Goal: Task Accomplishment & Management: Manage account settings

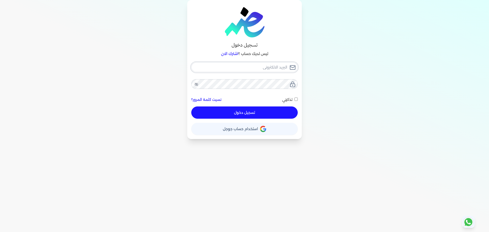
type input "[EMAIL_ADDRESS][DOMAIN_NAME]"
click at [250, 110] on div "It@elshaheengroup.com نسيت كلمة المرور؟ تذكرني تسجيل دخول" at bounding box center [244, 90] width 107 height 57
click at [340, 70] on div "تسجيل دخول ليس لديك حساب ؟ اشترك الان It@elshaheengroup.com نسيت كلمة المرور؟ ت…" at bounding box center [245, 69] width 392 height 139
click at [239, 66] on input "[EMAIL_ADDRESS][DOMAIN_NAME]" at bounding box center [244, 67] width 107 height 10
click at [368, 73] on div "تسجيل دخول ليس لديك حساب ؟ اشترك الان It@elshaheengroup.com نسيت كلمة المرور؟ ت…" at bounding box center [245, 69] width 392 height 139
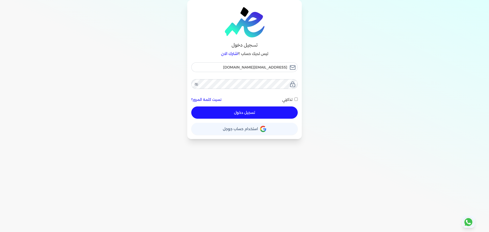
click at [256, 112] on button "تسجيل دخول" at bounding box center [244, 113] width 107 height 12
checkbox input "false"
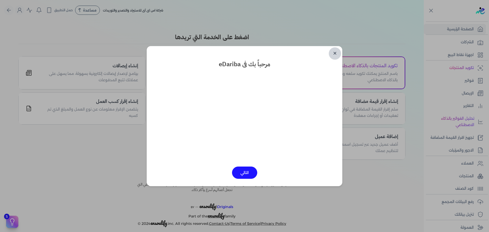
click at [336, 51] on link "✕" at bounding box center [335, 53] width 12 height 12
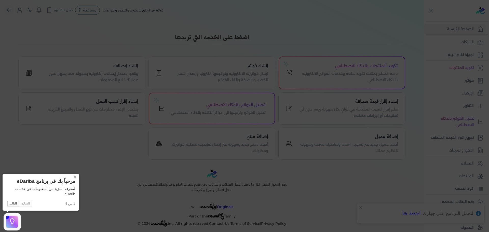
click at [75, 176] on button "×" at bounding box center [75, 177] width 8 height 7
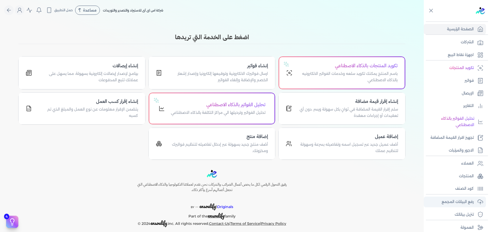
click at [468, 202] on p "رفع البيانات المجمع" at bounding box center [458, 202] width 32 height 7
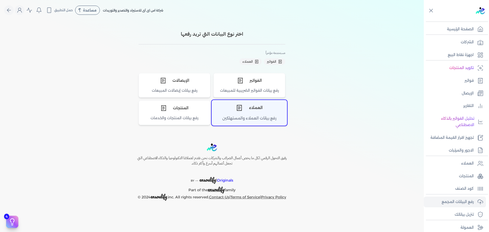
click at [252, 112] on div "العملاء" at bounding box center [249, 107] width 75 height 15
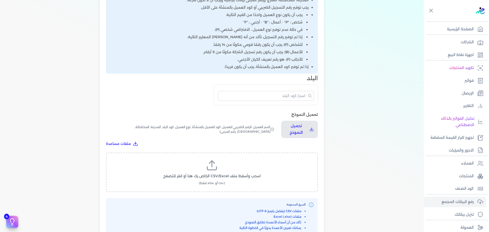
scroll to position [127, 0]
click at [295, 96] on input "البحث" at bounding box center [266, 96] width 96 height 10
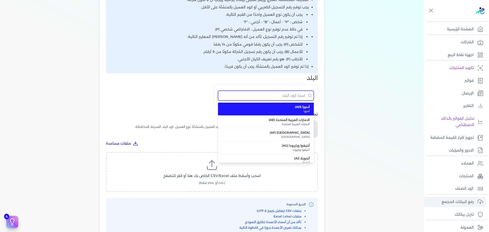
click at [295, 96] on input "البحث" at bounding box center [266, 96] width 96 height 10
click at [173, 98] on div "البلد أندورا (AD) أندورا الامارات العربية المتحدة (AE) الامارات العربية المتحدة…" at bounding box center [212, 88] width 212 height 31
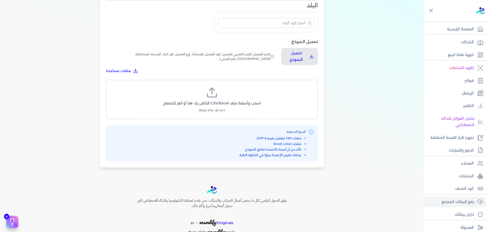
scroll to position [204, 0]
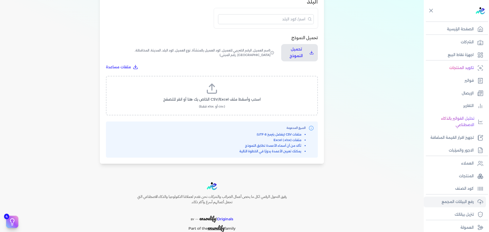
click at [212, 90] on icon at bounding box center [212, 89] width 12 height 12
click at [0, 0] on input "اسحب وأسقط ملف CSV/Excel الخاص بك هنا أو انقر للتصفح (.csv أو .xlsx فقط)" at bounding box center [0, 0] width 0 height 0
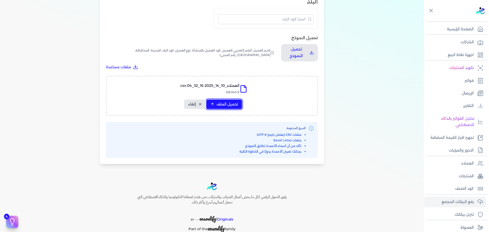
click at [229, 105] on span "تحميل الملف" at bounding box center [227, 104] width 21 height 5
select select "أسم العميل"
select select "الرقم الضريبي"
select select "الرقم التسلسلي الداخلي"
select select "نوع العميل"
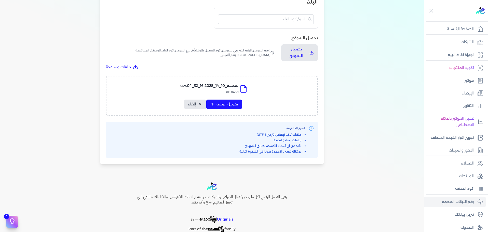
select select "كود البلد"
select select "city"
select select "المحافظة"
select select "الشارع"
select select "رقم المبنى"
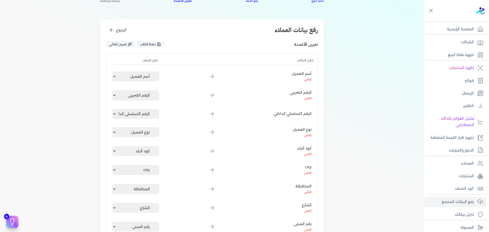
scroll to position [84, 0]
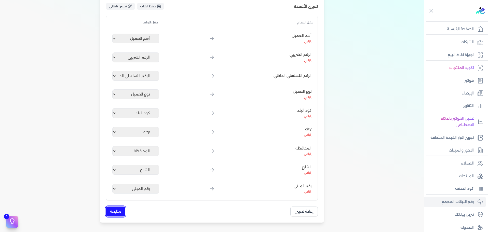
click at [118, 207] on button "متابعة" at bounding box center [115, 212] width 19 height 10
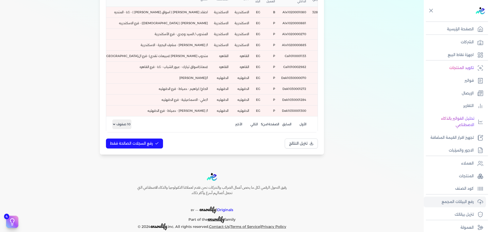
scroll to position [154, 0]
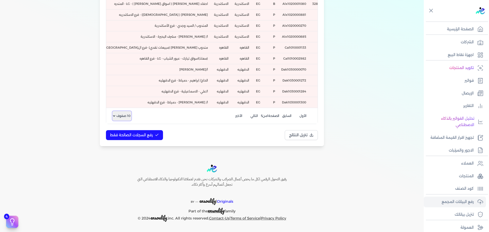
click at [118, 116] on select "10 صفوف 25 صف 50 صف 100 صف" at bounding box center [121, 116] width 19 height 10
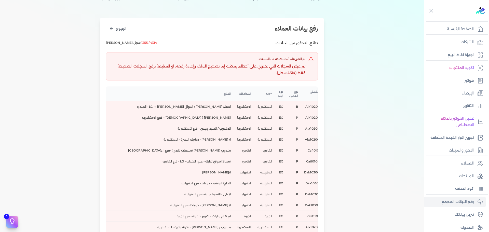
scroll to position [0, 0]
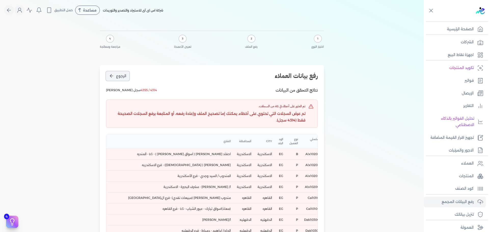
click at [112, 77] on icon "الرجوع" at bounding box center [111, 75] width 2 height 3
select select "أسم العميل"
select select "الرقم الضريبي"
select select "الرقم التسلسلي الداخلي"
select select "نوع العميل"
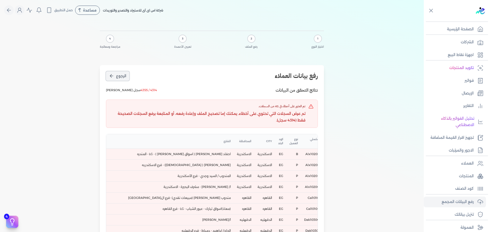
select select "كود البلد"
select select "city"
select select "المحافظة"
select select "الشارع"
select select "رقم المبنى"
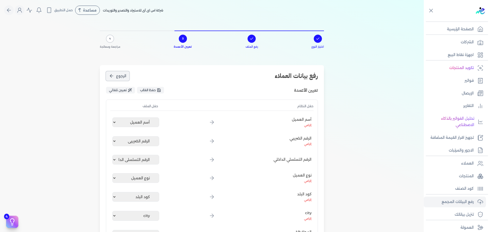
click at [118, 77] on span "الرجوع" at bounding box center [121, 75] width 10 height 5
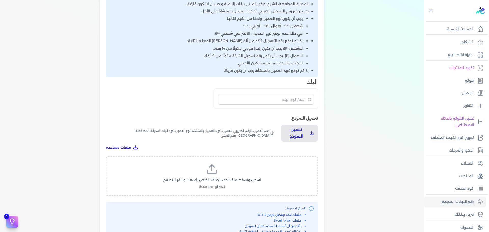
scroll to position [127, 0]
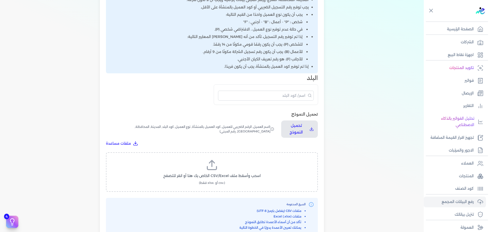
click at [217, 168] on icon at bounding box center [212, 165] width 12 height 12
click at [0, 0] on input "اسحب وأسقط ملف CSV/Excel الخاص بك هنا أو انقر للتصفح (.csv أو .xlsx فقط)" at bounding box center [0, 0] width 0 height 0
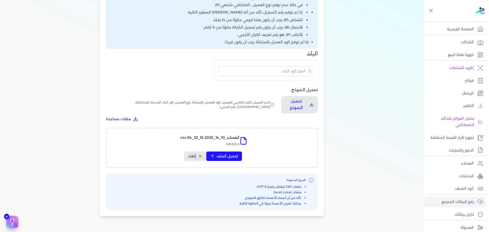
scroll to position [222, 0]
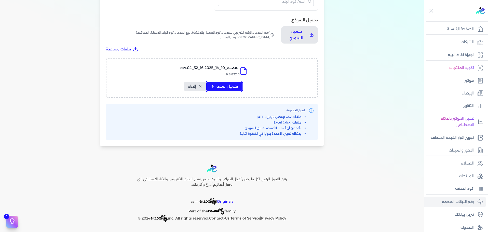
click at [230, 87] on span "تحميل الملف" at bounding box center [227, 86] width 21 height 5
select select "أسم العميل"
select select "الرقم الضريبي"
select select "الرقم التسلسلي الداخلي"
select select "نوع العميل"
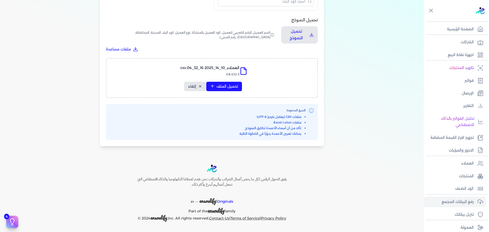
select select "كود البلد"
select select "city"
select select "المحافظة"
select select "الشارع"
select select "رقم المبنى"
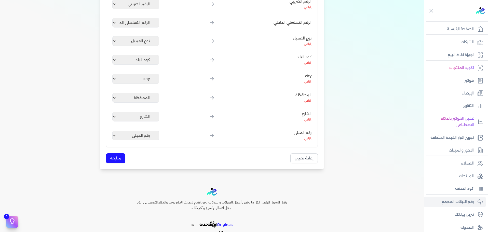
scroll to position [160, 0]
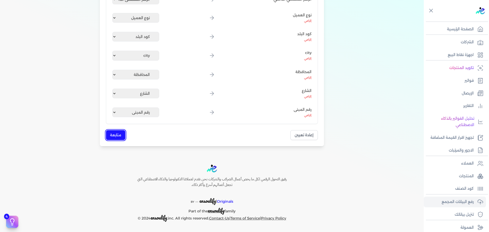
click at [115, 135] on button "متابعة" at bounding box center [115, 135] width 19 height 10
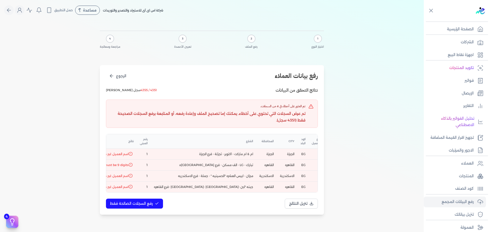
scroll to position [0, -173]
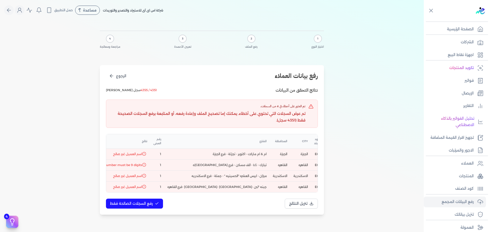
click at [146, 154] on icon at bounding box center [144, 154] width 4 height 4
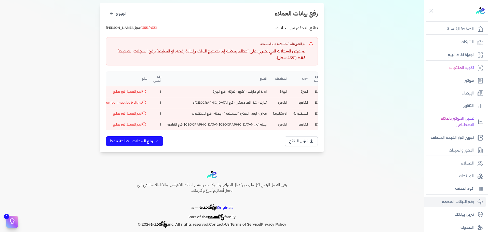
scroll to position [72, 0]
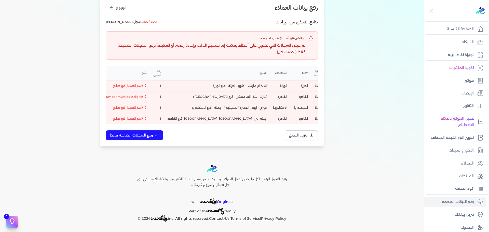
click at [146, 84] on icon at bounding box center [144, 86] width 4 height 4
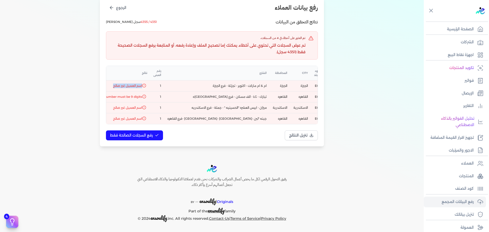
click at [146, 84] on icon at bounding box center [144, 86] width 4 height 4
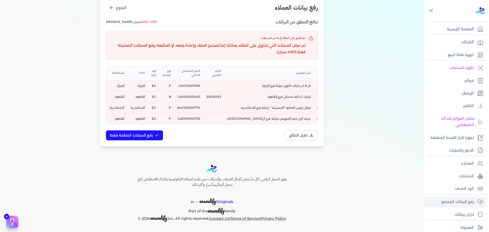
scroll to position [0, 0]
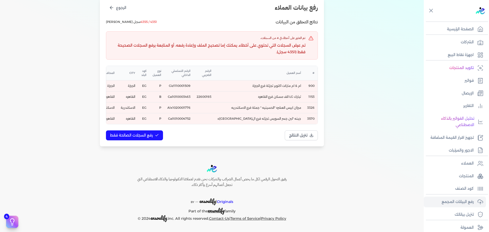
click at [292, 93] on td "تبارك LG الف مسكن فرع القاهره" at bounding box center [260, 96] width 90 height 11
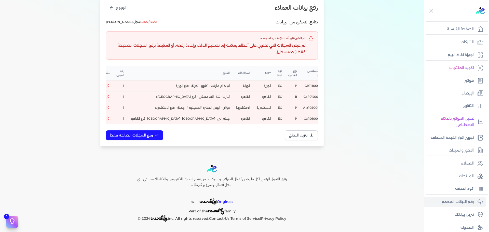
scroll to position [0, -173]
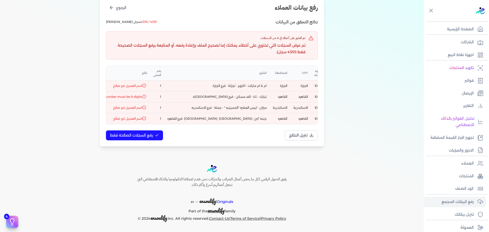
drag, startPoint x: 211, startPoint y: 124, endPoint x: 230, endPoint y: 123, distance: 19.4
click at [230, 123] on div "# أسم العميل الرقم الضريبي الرقم التسلسلي الداخلي نوع العميل كود البلد city الم…" at bounding box center [212, 95] width 212 height 58
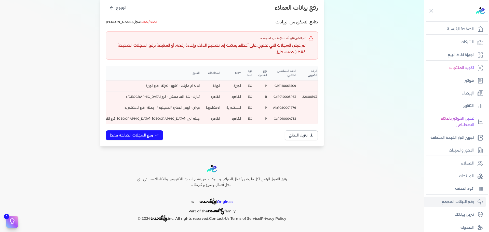
scroll to position [0, -88]
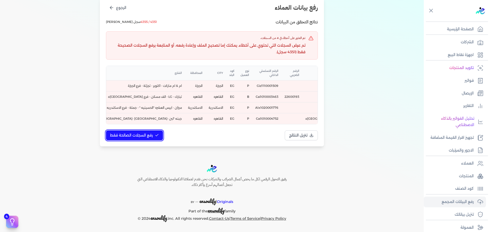
click at [148, 135] on span "رفع السجلات الصالحة فقط" at bounding box center [131, 135] width 43 height 5
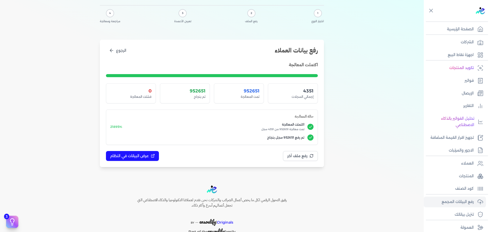
scroll to position [46, 0]
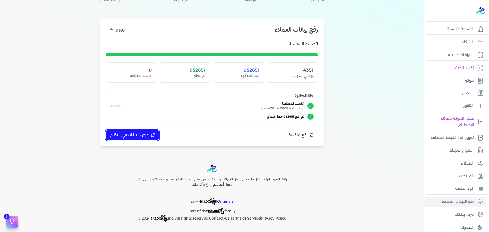
click at [154, 135] on icon at bounding box center [154, 135] width 2 height 2
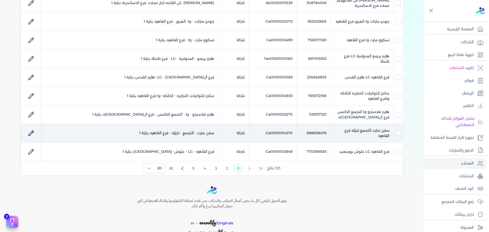
scroll to position [331, 0]
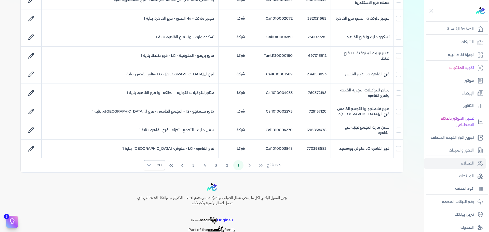
click at [153, 161] on div at bounding box center [149, 165] width 10 height 9
click at [157, 182] on span "100" at bounding box center [158, 183] width 6 height 5
checkbox input "false"
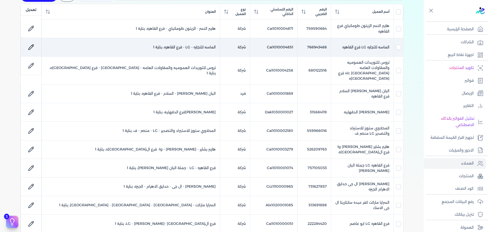
scroll to position [76, 0]
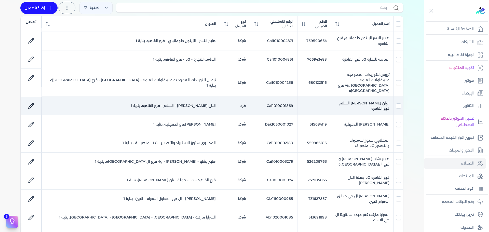
click at [316, 99] on td at bounding box center [315, 106] width 34 height 19
checkbox input "false"
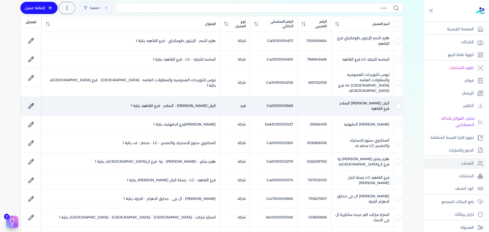
checkbox input "false"
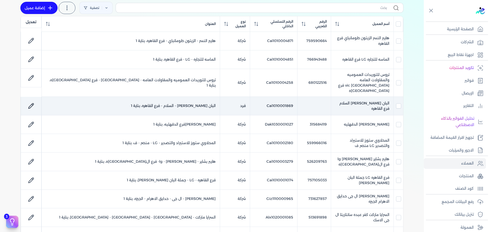
checkbox input "false"
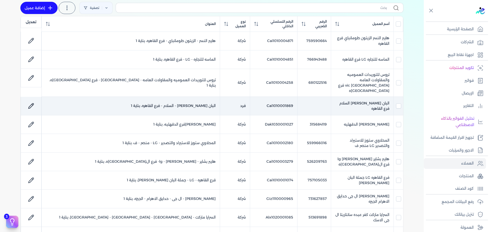
checkbox input "false"
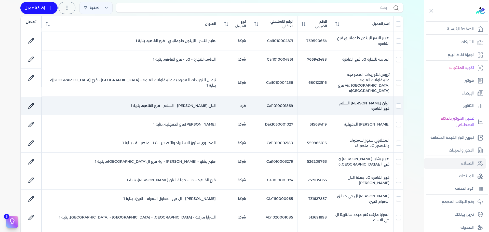
checkbox input "false"
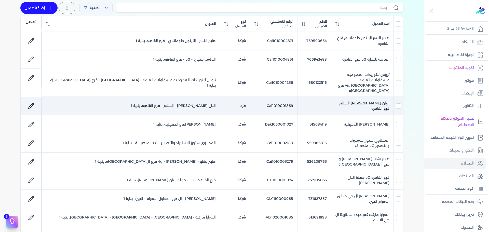
checkbox input "false"
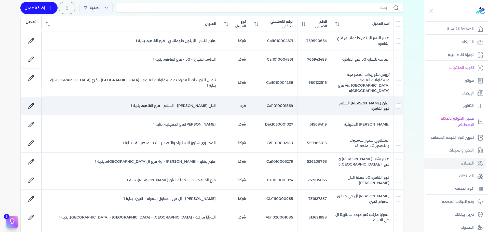
checkbox input "false"
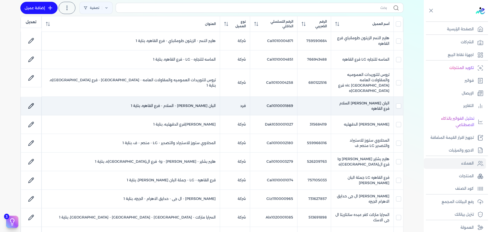
checkbox input "false"
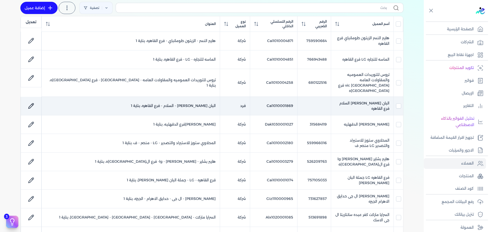
checkbox input "false"
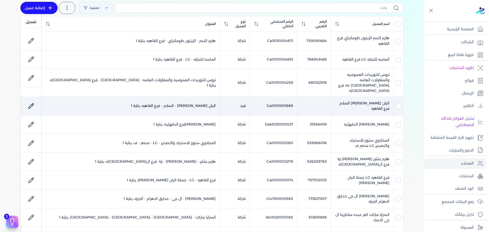
checkbox input "false"
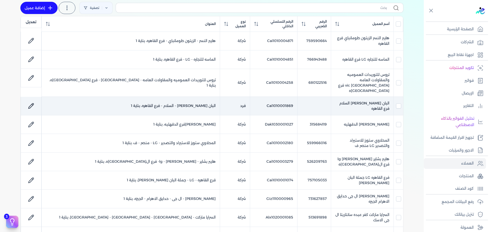
checkbox input "false"
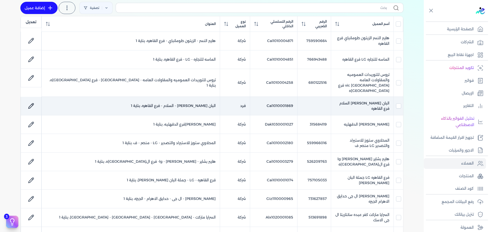
checkbox input "false"
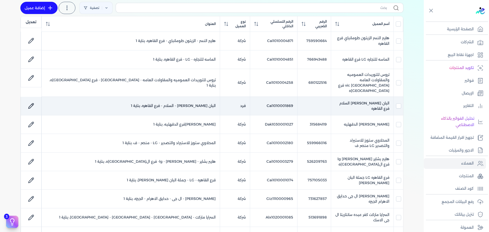
checkbox input "false"
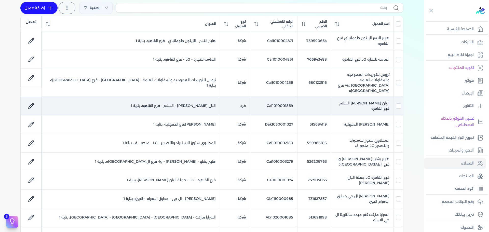
checkbox input "false"
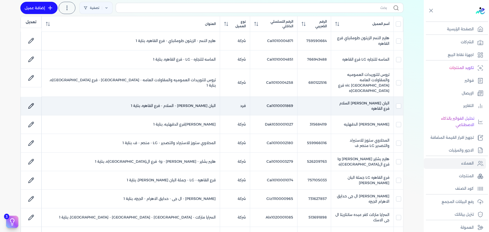
checkbox input "false"
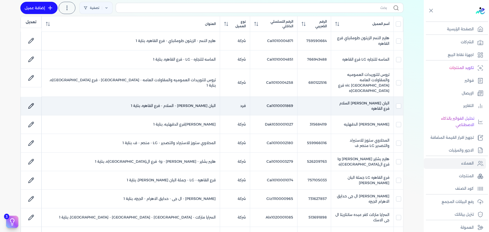
checkbox input "false"
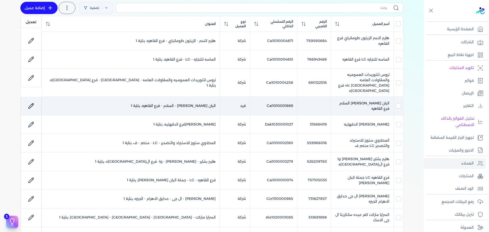
checkbox input "false"
checkbox input "true"
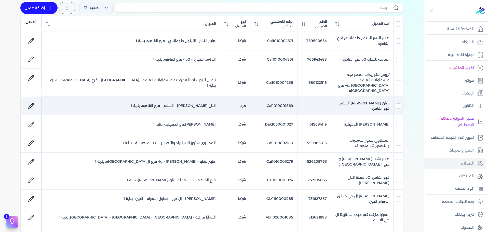
checkbox input "false"
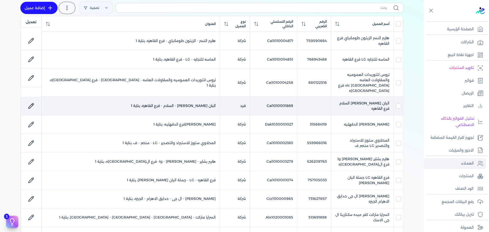
checkbox input "false"
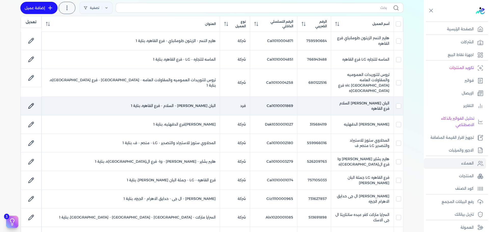
checkbox input "false"
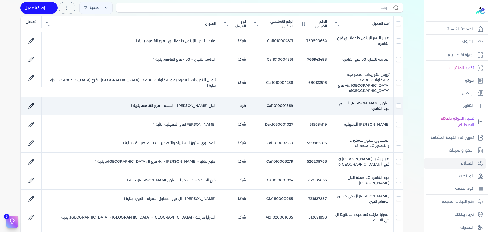
checkbox input "false"
click at [316, 99] on td at bounding box center [315, 106] width 34 height 19
checkbox input "false"
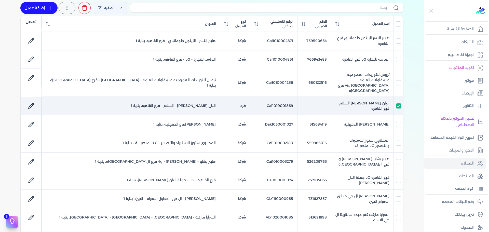
checkbox input "false"
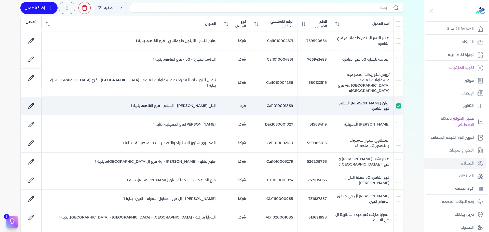
checkbox input "false"
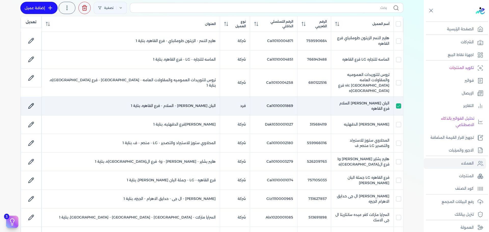
checkbox input "false"
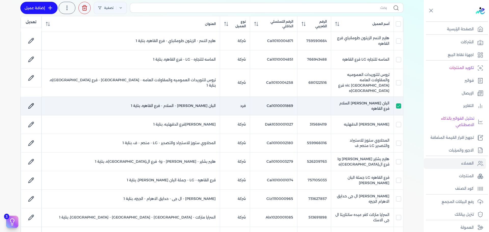
checkbox input "false"
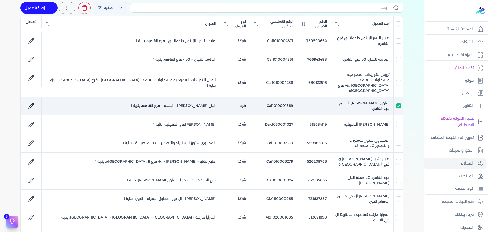
checkbox input "false"
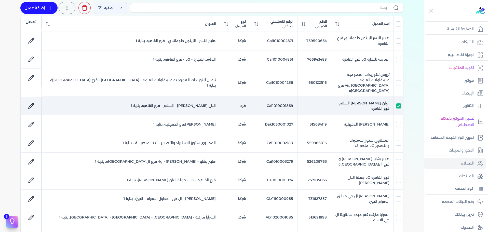
checkbox input "false"
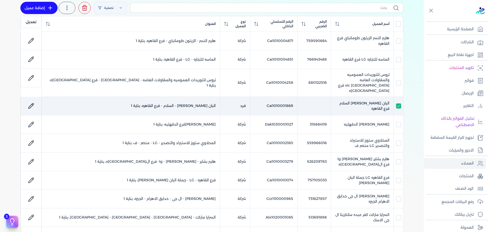
checkbox input "false"
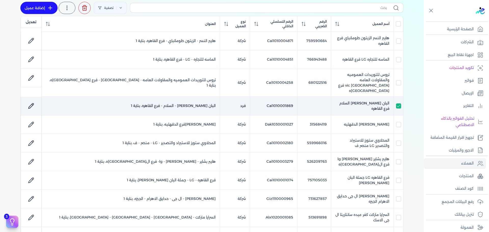
checkbox input "false"
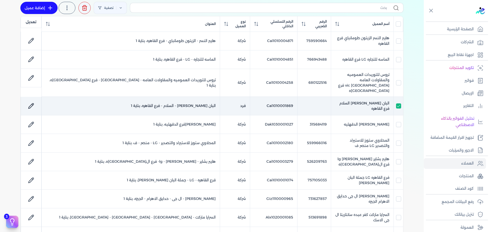
checkbox input "false"
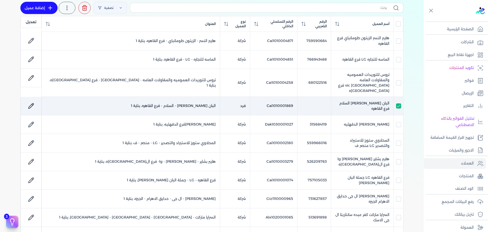
checkbox input "false"
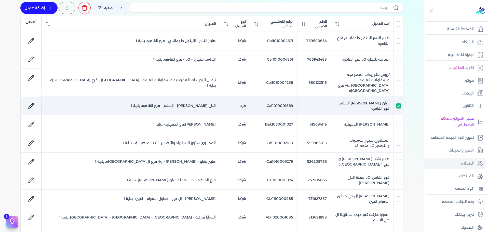
checkbox input "false"
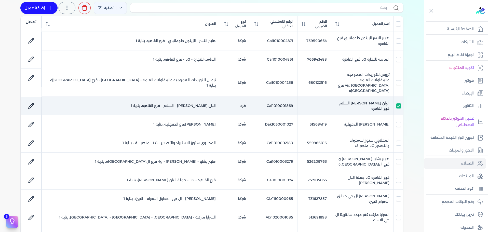
checkbox input "false"
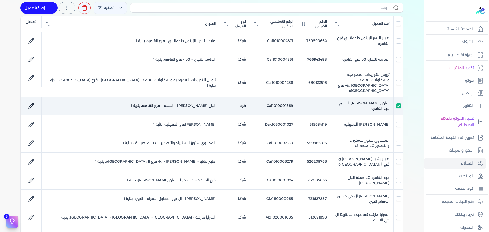
checkbox input "false"
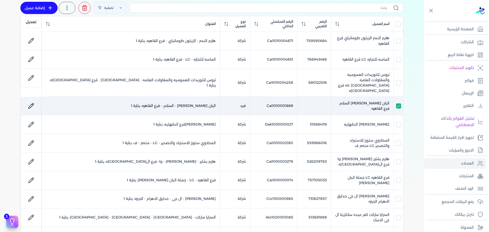
checkbox input "false"
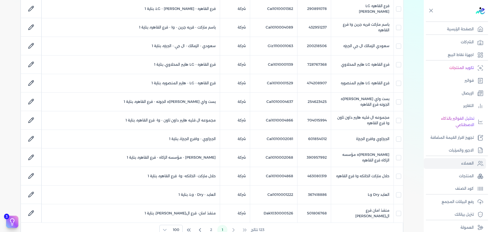
scroll to position [1837, 0]
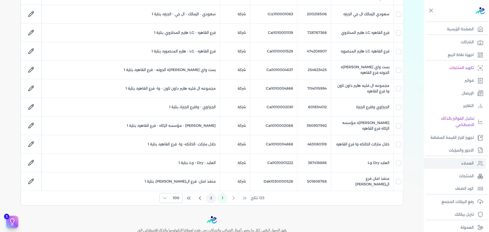
click at [211, 193] on button "2" at bounding box center [211, 198] width 10 height 10
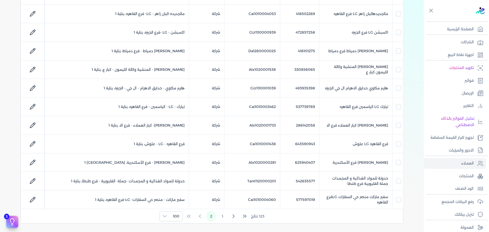
scroll to position [393, 0]
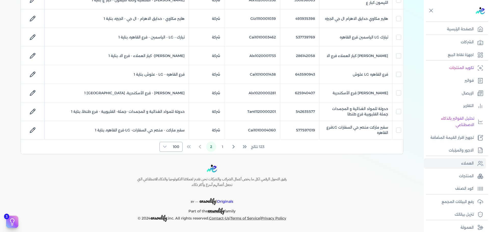
click at [170, 147] on div at bounding box center [165, 146] width 10 height 9
click at [169, 147] on div at bounding box center [165, 146] width 10 height 9
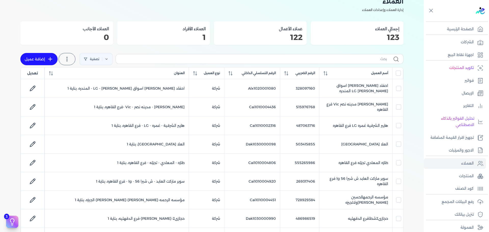
scroll to position [0, 0]
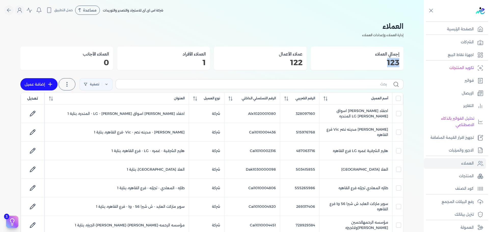
drag, startPoint x: 364, startPoint y: 61, endPoint x: 406, endPoint y: 61, distance: 42.6
drag, startPoint x: 305, startPoint y: 64, endPoint x: 311, endPoint y: 63, distance: 5.9
click at [311, 63] on div "إجمالي العملاء 123 عملاء الأعمال 122 العملاء الأفراد 1 العملاء الأجانب 0" at bounding box center [211, 58] width 383 height 23
click at [338, 60] on p "123" at bounding box center [357, 62] width 85 height 7
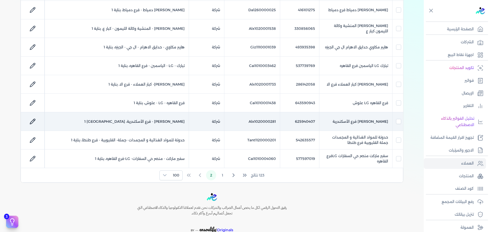
scroll to position [393, 0]
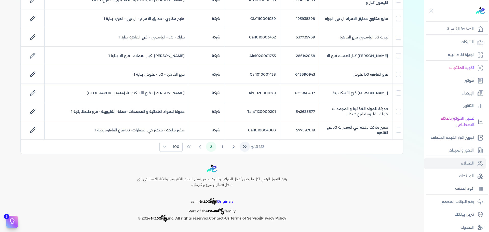
click at [248, 148] on icon "First Page" at bounding box center [245, 147] width 6 height 6
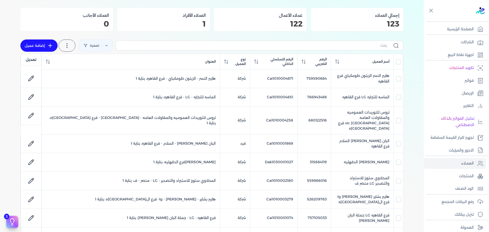
scroll to position [0, 0]
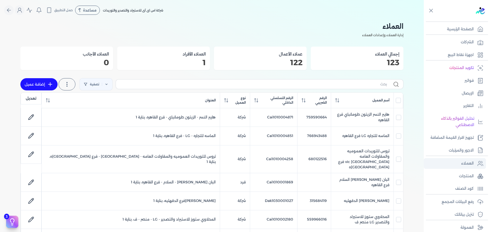
click at [472, 163] on p "العملاء" at bounding box center [468, 163] width 12 height 7
click at [70, 85] on icon at bounding box center [67, 84] width 6 height 6
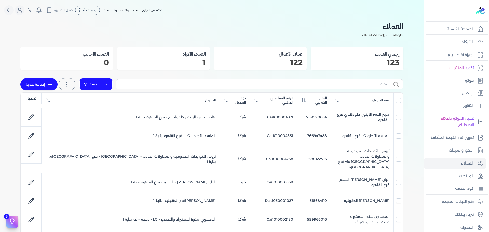
click at [107, 85] on icon at bounding box center [107, 85] width 4 height 4
click at [143, 85] on input "text" at bounding box center [253, 84] width 267 height 5
click at [392, 61] on p "123" at bounding box center [357, 62] width 85 height 7
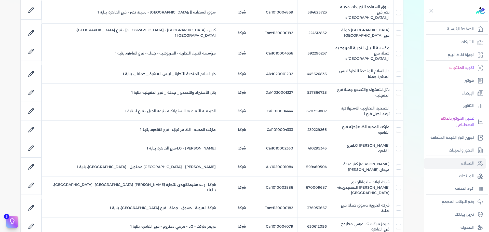
scroll to position [765, 0]
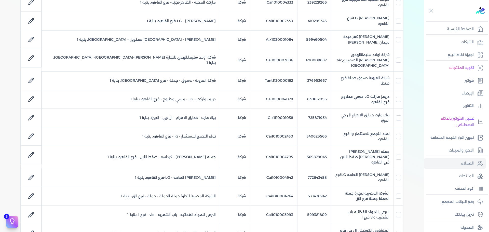
click at [208, 127] on td "نماء التجمع للاستثمار - lg - فرع القاهره، بناية 1" at bounding box center [131, 136] width 178 height 19
click at [460, 176] on p "المنتجات" at bounding box center [466, 176] width 15 height 7
click at [466, 176] on p "المنتجات" at bounding box center [466, 176] width 15 height 7
click at [399, 134] on input "checkbox" at bounding box center [398, 136] width 5 height 5
click at [467, 174] on p "المنتجات" at bounding box center [466, 176] width 15 height 7
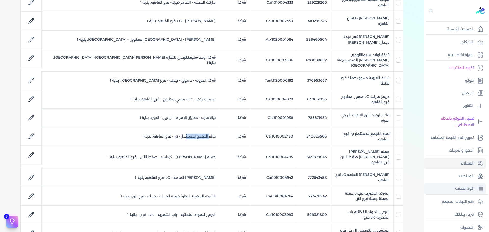
click at [469, 188] on p "كود الصنف" at bounding box center [464, 189] width 19 height 7
click at [465, 150] on p "الاجور والمرتبات" at bounding box center [461, 150] width 25 height 7
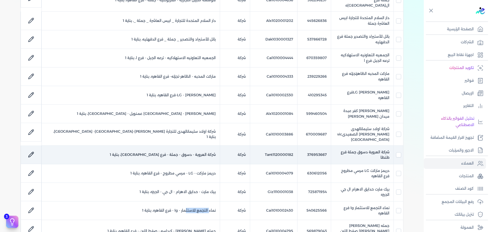
scroll to position [688, 0]
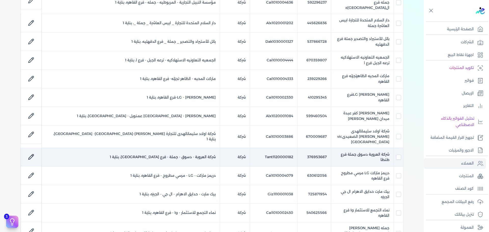
click at [309, 148] on td "376953667" at bounding box center [315, 157] width 34 height 19
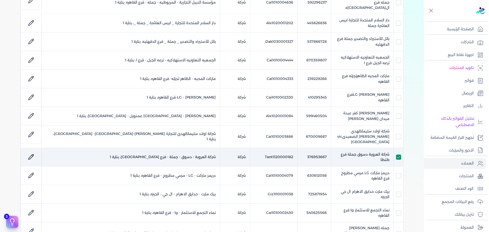
click at [401, 155] on input "checkbox" at bounding box center [398, 157] width 5 height 5
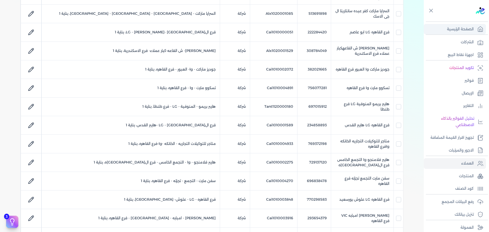
click at [467, 29] on p "الصفحة الرئيسية" at bounding box center [460, 29] width 27 height 7
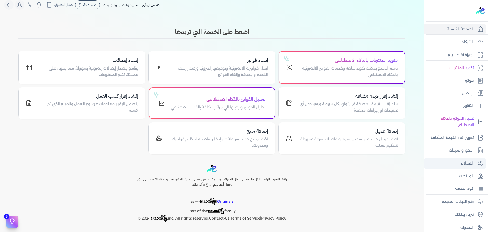
click at [469, 162] on p "العملاء" at bounding box center [468, 163] width 12 height 7
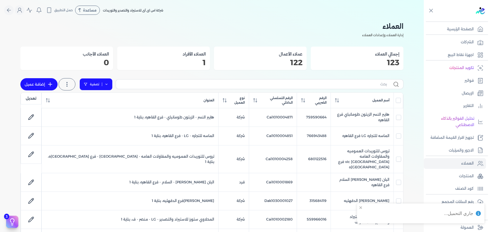
click at [100, 84] on link "تصفية" at bounding box center [96, 84] width 33 height 12
click at [106, 84] on icon at bounding box center [107, 85] width 4 height 4
click at [107, 85] on icon at bounding box center [107, 85] width 4 height 4
click at [72, 82] on label at bounding box center [67, 84] width 17 height 12
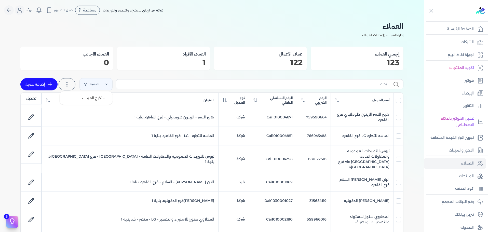
click at [68, 83] on icon at bounding box center [67, 84] width 6 height 6
click at [190, 61] on p "1" at bounding box center [163, 62] width 85 height 7
click at [267, 61] on p "122" at bounding box center [260, 62] width 85 height 7
click at [108, 84] on icon at bounding box center [107, 85] width 4 height 4
click at [101, 100] on button "اضافة تصفية" at bounding box center [99, 100] width 31 height 6
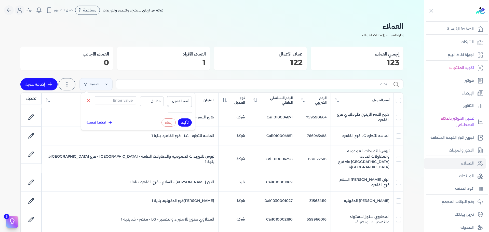
click at [179, 102] on span "أسم العميل" at bounding box center [179, 101] width 17 height 5
click at [160, 99] on span "مطابق" at bounding box center [152, 101] width 17 height 5
click at [169, 121] on button "إلغاء" at bounding box center [169, 123] width 14 height 8
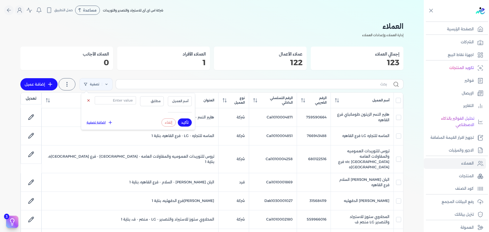
click at [89, 101] on icon at bounding box center [88, 101] width 2 height 2
click at [70, 81] on label at bounding box center [67, 84] width 17 height 12
click at [201, 61] on p "1" at bounding box center [163, 62] width 85 height 7
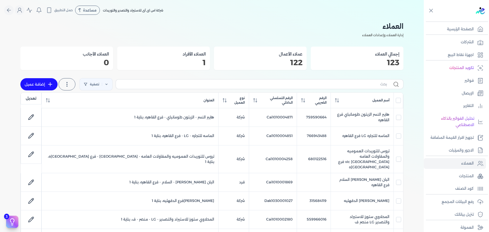
click at [202, 61] on p "1" at bounding box center [163, 62] width 85 height 7
click at [223, 98] on icon at bounding box center [225, 100] width 4 height 4
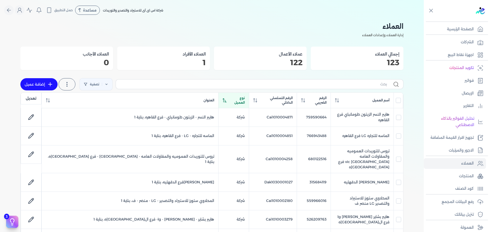
click at [223, 98] on icon at bounding box center [225, 100] width 4 height 4
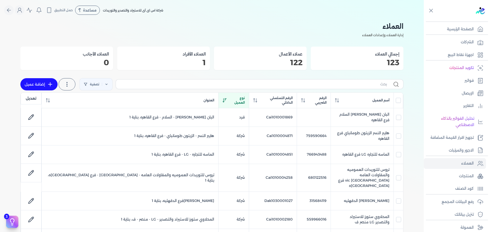
click at [223, 99] on icon at bounding box center [225, 100] width 4 height 4
click at [223, 98] on div "نوع العميل" at bounding box center [234, 100] width 22 height 9
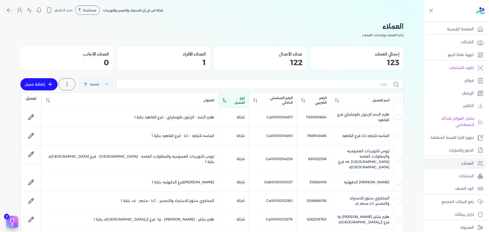
click at [223, 98] on div "نوع العميل" at bounding box center [234, 100] width 22 height 9
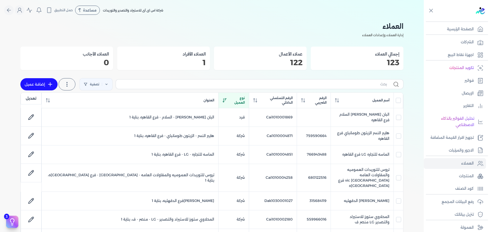
click at [223, 98] on icon at bounding box center [225, 100] width 4 height 4
click at [253, 98] on icon at bounding box center [255, 100] width 4 height 4
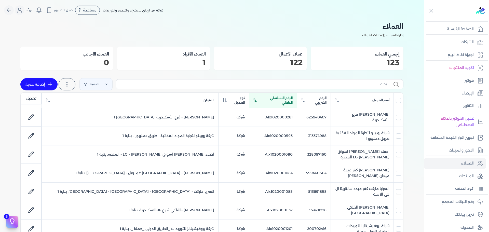
click at [253, 100] on th "الرقم التسلسلي الداخلي" at bounding box center [273, 101] width 48 height 16
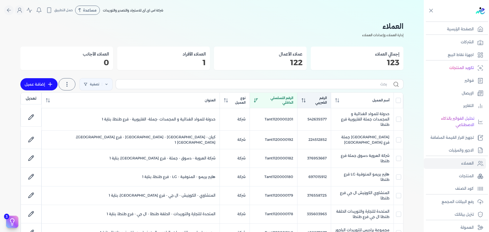
click at [302, 98] on icon at bounding box center [304, 100] width 4 height 4
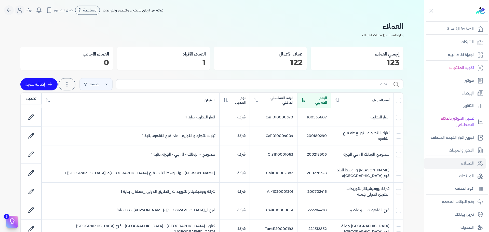
click at [302, 97] on div "الرقم الضريبي" at bounding box center [314, 100] width 25 height 9
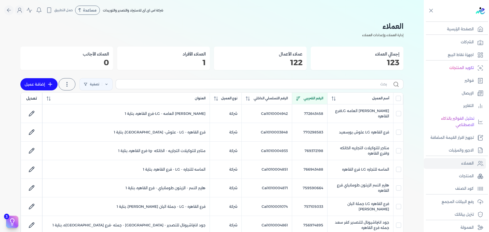
click at [296, 97] on icon at bounding box center [298, 99] width 4 height 4
click at [296, 97] on div "الرقم الضريبي" at bounding box center [309, 98] width 27 height 5
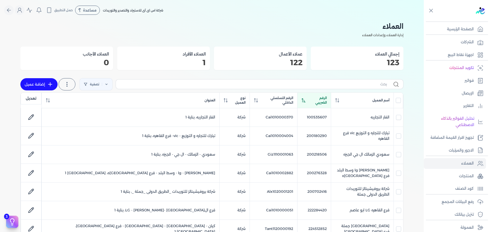
click at [302, 98] on div "الرقم الضريبي" at bounding box center [314, 100] width 25 height 9
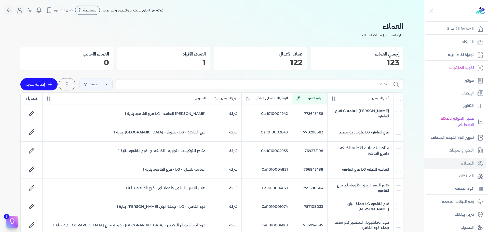
click at [296, 96] on span at bounding box center [298, 98] width 4 height 5
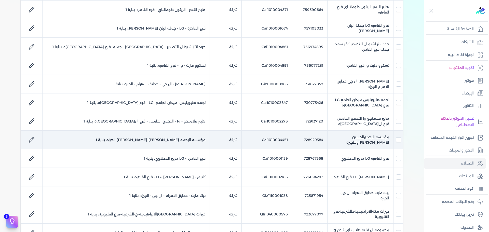
scroll to position [337, 0]
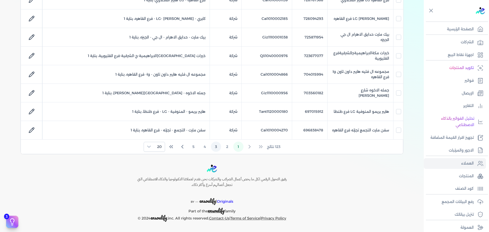
click at [217, 146] on button "3" at bounding box center [216, 147] width 10 height 10
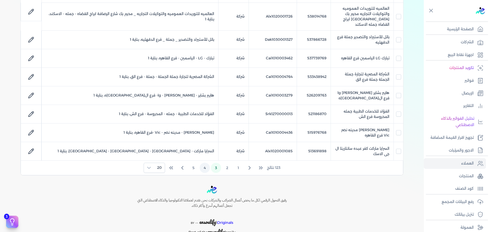
click at [203, 163] on button "4" at bounding box center [205, 168] width 10 height 10
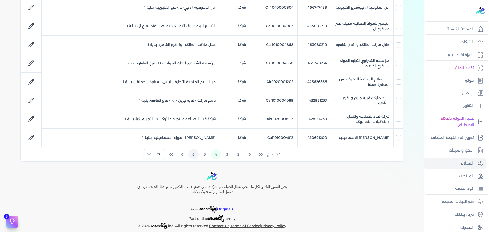
click at [193, 149] on button "6" at bounding box center [194, 154] width 10 height 10
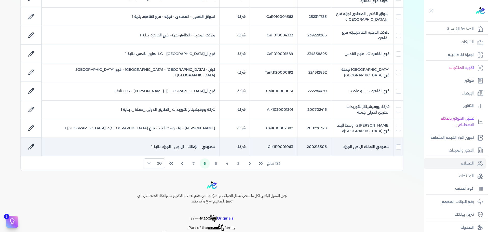
scroll to position [311, 0]
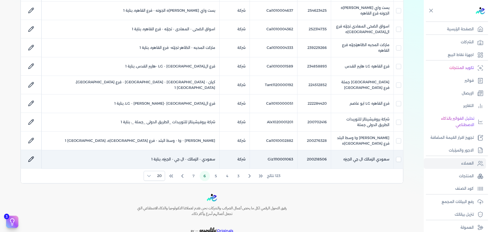
click at [157, 150] on td "سعودي - الزمالك - ال جي - الجيزه، بناية 1" at bounding box center [131, 159] width 178 height 19
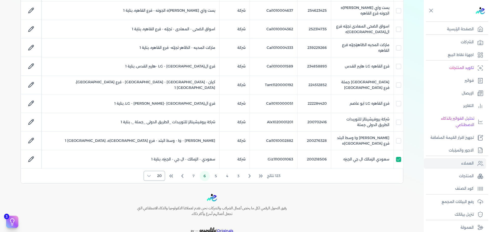
click at [154, 172] on div at bounding box center [149, 175] width 10 height 9
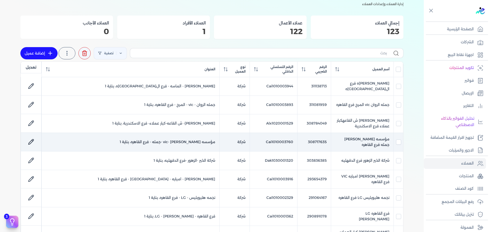
scroll to position [0, 0]
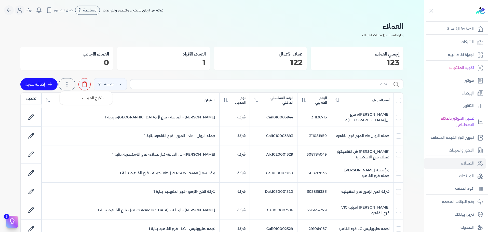
click at [67, 84] on icon at bounding box center [67, 84] width 6 height 6
click at [81, 98] on button "استخرج العملاء" at bounding box center [86, 98] width 49 height 9
click at [124, 84] on link "تصفية" at bounding box center [110, 84] width 33 height 12
click at [70, 83] on icon at bounding box center [67, 84] width 6 height 6
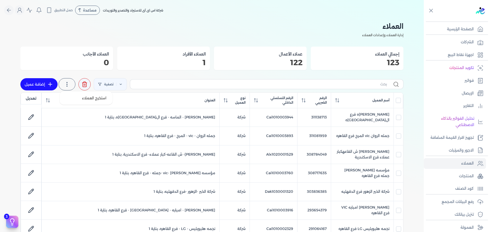
click at [69, 83] on icon at bounding box center [67, 84] width 6 height 6
click at [159, 33] on p "إدارة العملاء وإعدادات العملاء" at bounding box center [211, 35] width 383 height 7
click at [85, 83] on icon at bounding box center [85, 84] width 6 height 6
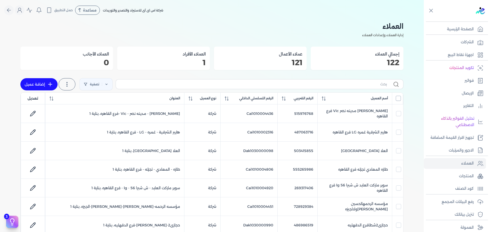
click at [400, 98] on input "All items unselected" at bounding box center [398, 98] width 5 height 5
click at [84, 82] on icon at bounding box center [85, 84] width 6 height 6
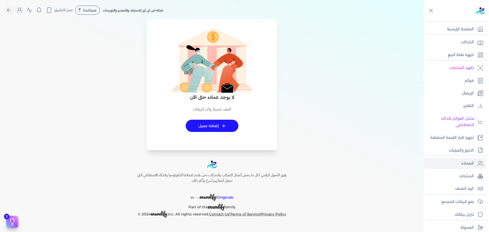
click at [207, 126] on link "+ إضافة عميل" at bounding box center [212, 126] width 53 height 12
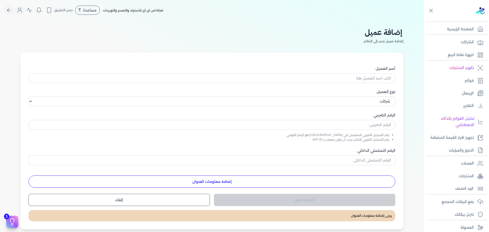
select select "B"
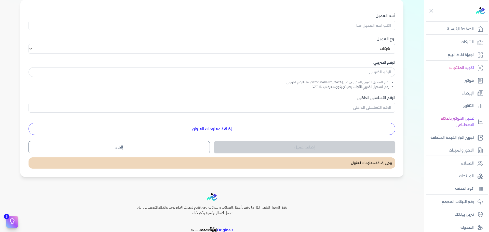
scroll to position [5, 0]
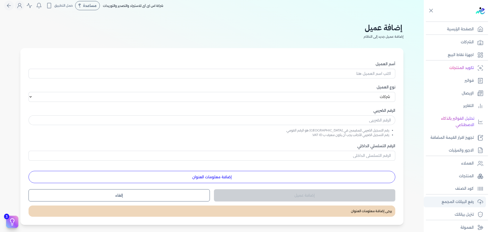
click at [471, 202] on p "رفع البيانات المجمع" at bounding box center [458, 202] width 32 height 7
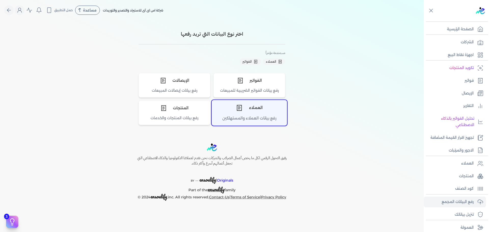
click at [239, 110] on icon "اختر نوع العملاء" at bounding box center [239, 108] width 7 height 7
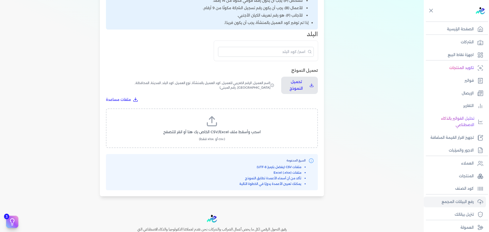
scroll to position [178, 0]
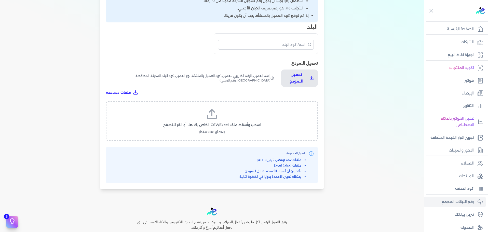
click at [214, 111] on icon at bounding box center [212, 114] width 12 height 12
click at [0, 0] on input "اسحب وأسقط ملف CSV/Excel الخاص بك هنا أو انقر للتصفح (.csv أو .xlsx فقط)" at bounding box center [0, 0] width 0 height 0
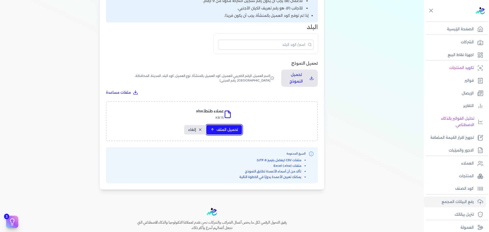
click at [224, 129] on span "تحميل الملف" at bounding box center [227, 129] width 21 height 5
select select "أسم العميل"
select select "الرقم الضريبي"
select select "الرقم التسلسلي الداخلي"
select select "نوع العميل"
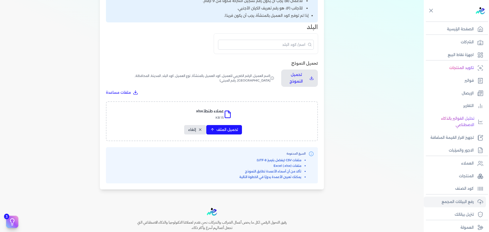
select select "كود البلد"
select select "city"
select select "المحافظة"
select select "الشارع"
select select "رقم المبنى"
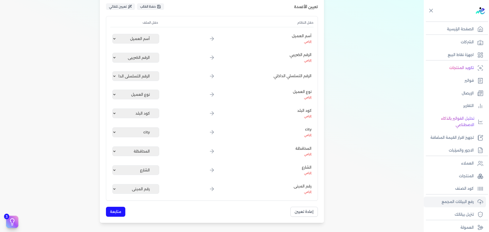
scroll to position [160, 0]
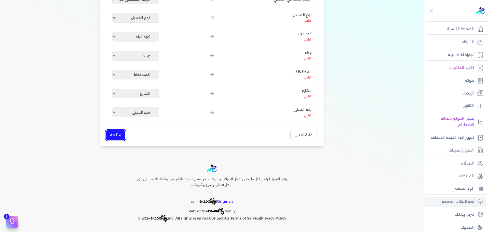
click at [119, 135] on button "متابعة" at bounding box center [115, 135] width 19 height 10
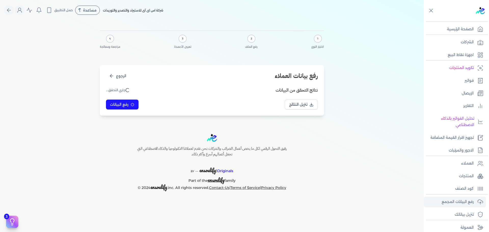
scroll to position [0, 0]
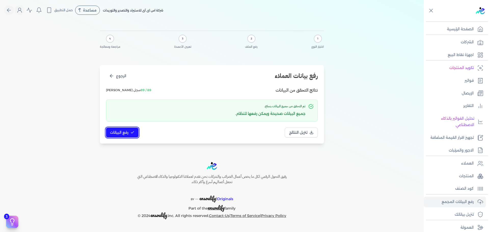
click at [126, 132] on span "رفع البيانات" at bounding box center [119, 132] width 18 height 5
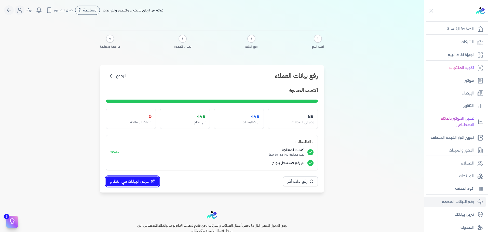
click at [142, 180] on span "عرض البيانات في النظام" at bounding box center [129, 181] width 39 height 5
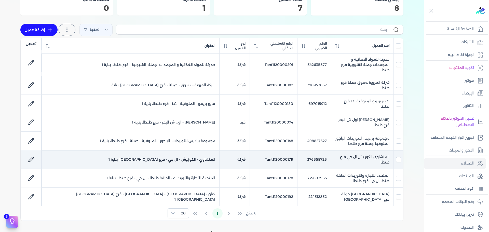
scroll to position [63, 0]
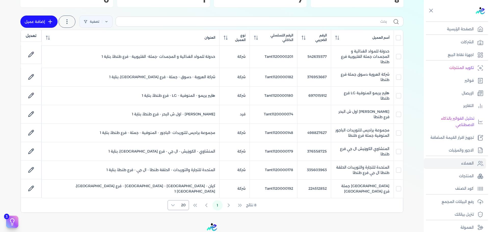
click at [175, 201] on div at bounding box center [173, 205] width 10 height 9
click at [178, 185] on li "100" at bounding box center [179, 186] width 19 height 9
checkbox input "false"
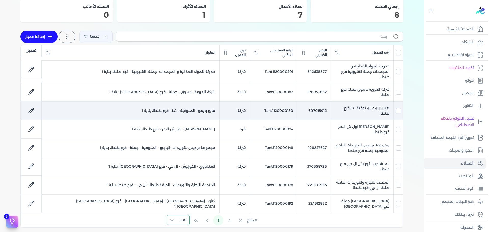
scroll to position [51, 0]
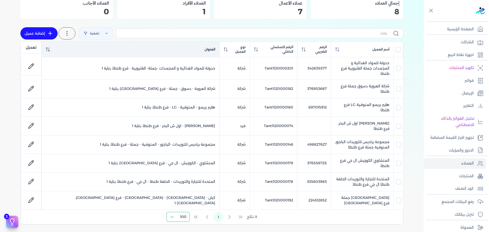
click at [50, 48] on icon at bounding box center [48, 49] width 4 height 4
click at [68, 31] on icon at bounding box center [67, 33] width 6 height 6
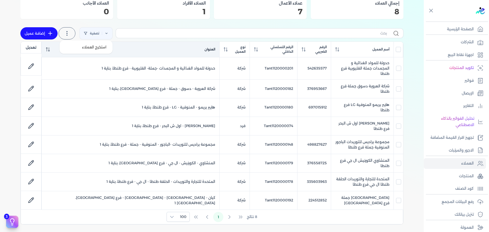
click at [68, 31] on icon at bounding box center [67, 33] width 6 height 6
click at [69, 30] on icon at bounding box center [67, 33] width 6 height 6
click at [69, 31] on icon at bounding box center [67, 33] width 6 height 6
click at [69, 33] on icon at bounding box center [67, 33] width 6 height 6
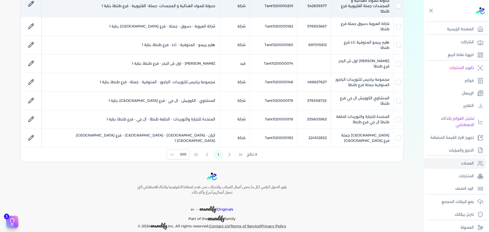
scroll to position [114, 0]
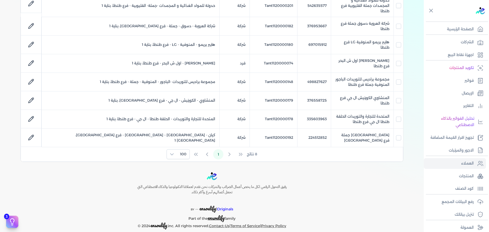
click at [255, 152] on span "8 نتائج" at bounding box center [252, 154] width 10 height 5
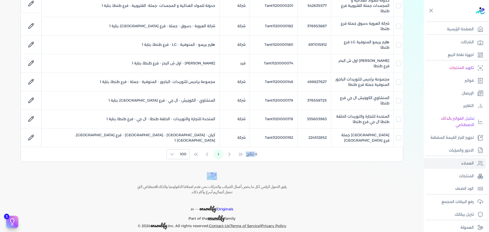
click at [274, 147] on div "8 نتائج 1 100" at bounding box center [212, 154] width 382 height 14
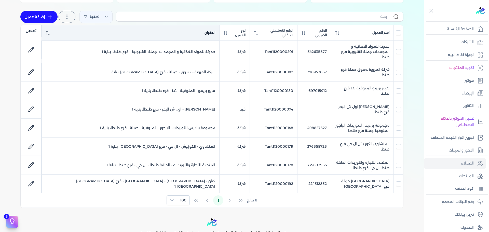
scroll to position [76, 0]
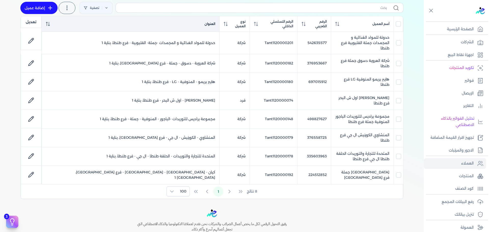
click at [34, 23] on span "تعديل" at bounding box center [31, 21] width 11 height 5
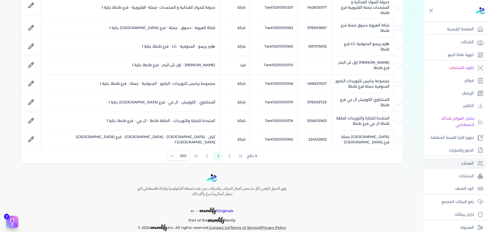
scroll to position [114, 0]
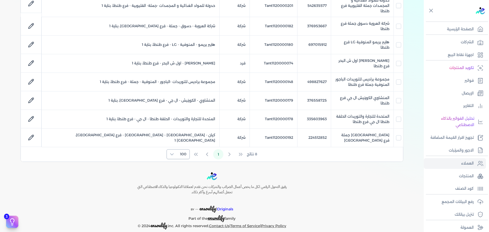
click at [171, 152] on icon at bounding box center [172, 154] width 4 height 4
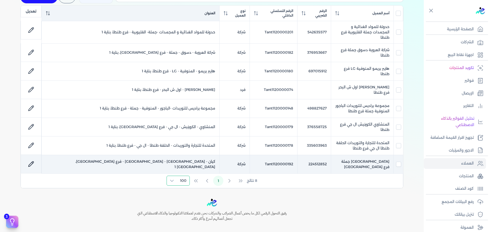
scroll to position [63, 0]
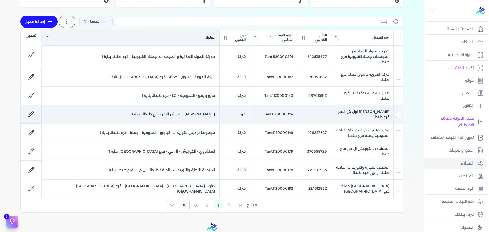
click at [220, 110] on td "فرد" at bounding box center [235, 114] width 30 height 19
checkbox input "false"
checkbox input "true"
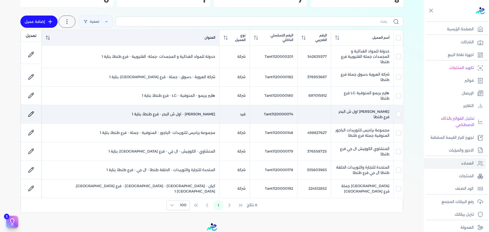
checkbox input "false"
click at [220, 110] on td "فرد" at bounding box center [235, 114] width 30 height 19
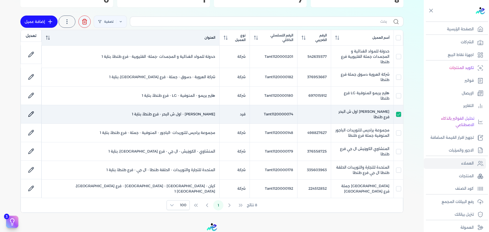
checkbox input "false"
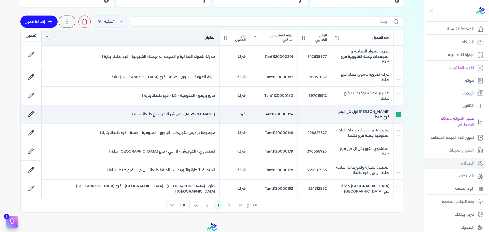
checkbox input "false"
click at [220, 110] on td "فرد" at bounding box center [235, 114] width 30 height 19
checkbox input "false"
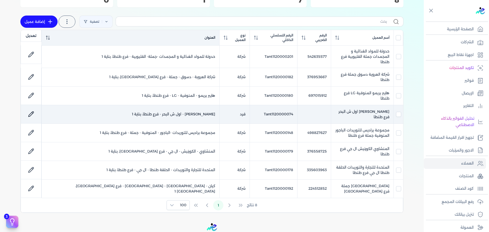
checkbox input "false"
checkbox input "true"
checkbox input "false"
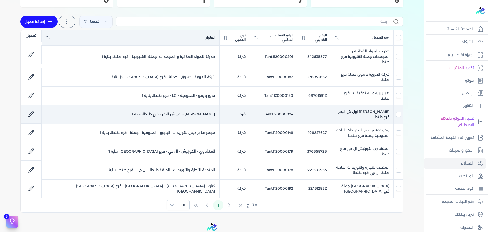
checkbox input "false"
click at [220, 110] on td "فرد" at bounding box center [235, 114] width 30 height 19
checkbox input "false"
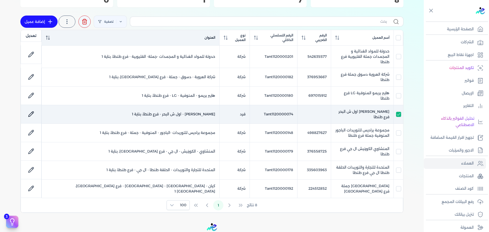
checkbox input "false"
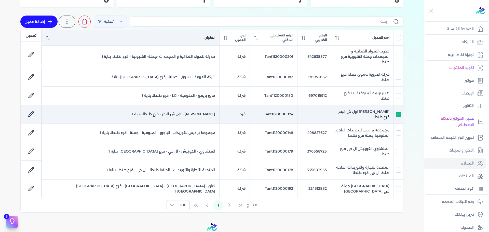
checkbox input "false"
click at [220, 109] on td "فرد" at bounding box center [235, 114] width 30 height 19
checkbox input "false"
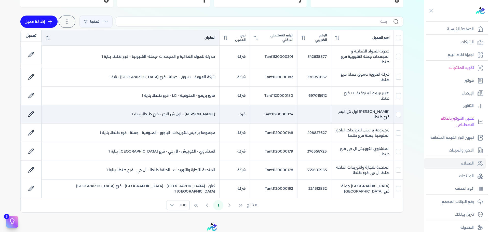
checkbox input "true"
checkbox input "false"
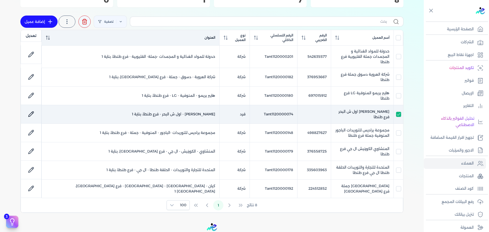
click at [220, 109] on td "فرد" at bounding box center [235, 114] width 30 height 19
checkbox input "false"
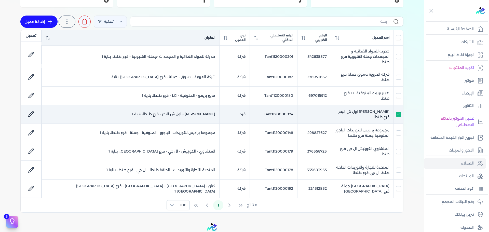
checkbox input "false"
click at [298, 106] on td at bounding box center [315, 114] width 34 height 19
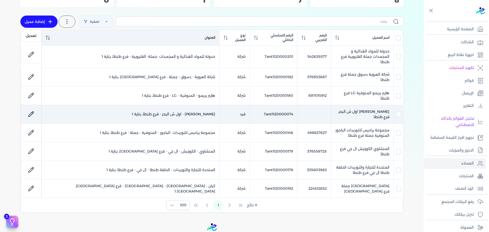
checkbox input "false"
checkbox input "true"
checkbox input "false"
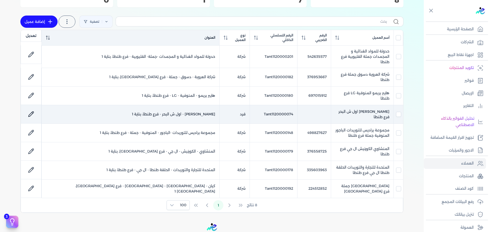
checkbox input "false"
click at [220, 108] on td "فرد" at bounding box center [235, 114] width 30 height 19
checkbox input "false"
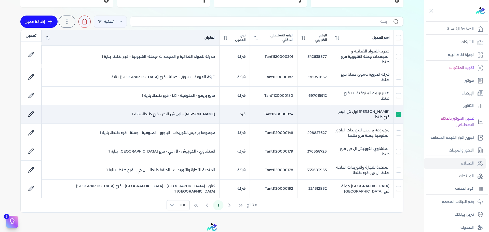
checkbox input "false"
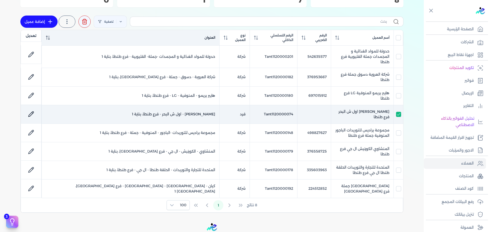
checkbox input "false"
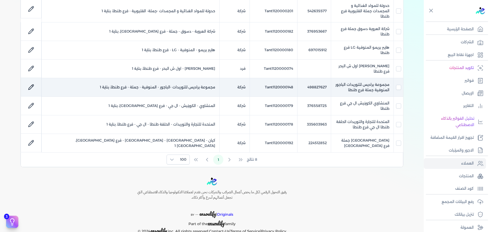
scroll to position [114, 0]
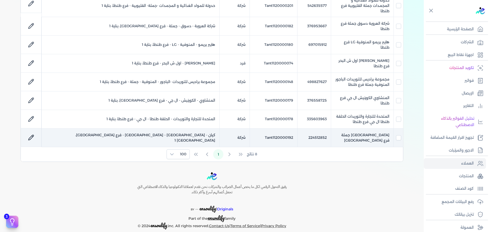
click at [238, 135] on span "شركة" at bounding box center [242, 137] width 8 height 5
checkbox input "false"
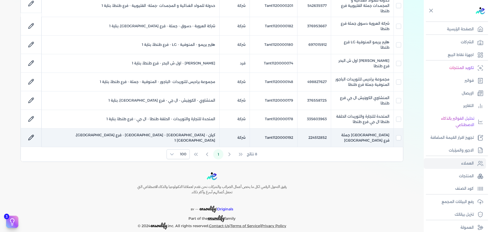
checkbox input "false"
checkbox input "true"
click at [238, 135] on span "شركة" at bounding box center [242, 137] width 8 height 5
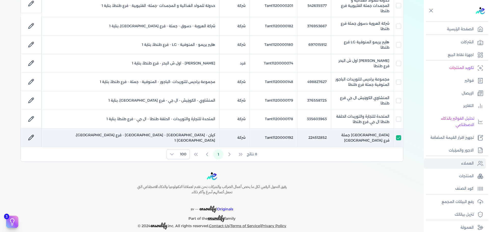
checkbox input "false"
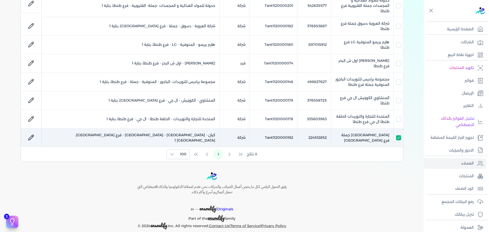
checkbox input "false"
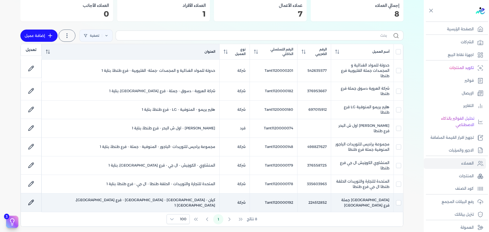
scroll to position [37, 0]
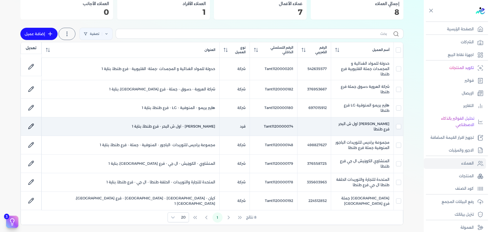
scroll to position [114, 0]
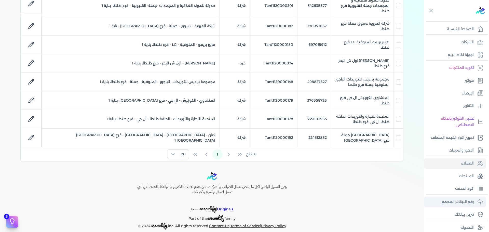
click at [475, 203] on link "رفع البيانات المجمع" at bounding box center [455, 202] width 62 height 11
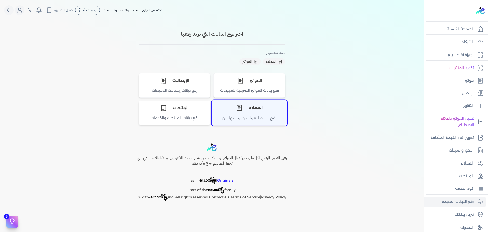
click at [241, 112] on div "العملاء" at bounding box center [249, 107] width 75 height 15
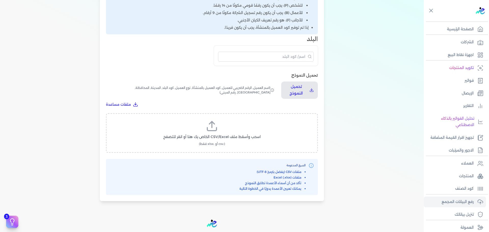
scroll to position [178, 0]
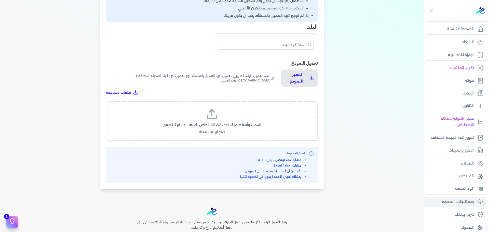
click at [214, 117] on icon at bounding box center [212, 114] width 12 height 12
click at [0, 0] on input "اسحب وأسقط ملف CSV/Excel الخاص بك هنا أو انقر للتصفح (.csv أو .xlsx فقط)" at bounding box center [0, 0] width 0 height 0
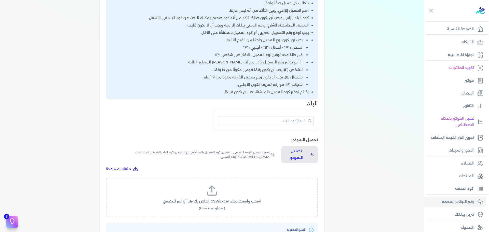
scroll to position [76, 0]
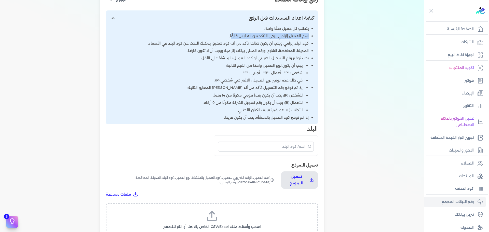
drag, startPoint x: 310, startPoint y: 37, endPoint x: 233, endPoint y: 34, distance: 76.8
click at [233, 34] on ul "يتطلب كل عميل صفًا واحدًا. اسم العميل إلزامي. يرجى التأكد من أنه ليس فارغًا. كو…" at bounding box center [212, 73] width 204 height 94
drag, startPoint x: 310, startPoint y: 44, endPoint x: 154, endPoint y: 43, distance: 156.3
click at [154, 43] on ul "يتطلب كل عميل صفًا واحدًا. اسم العميل إلزامي. يرجى التأكد من أنه ليس فارغًا. كو…" at bounding box center [212, 73] width 204 height 94
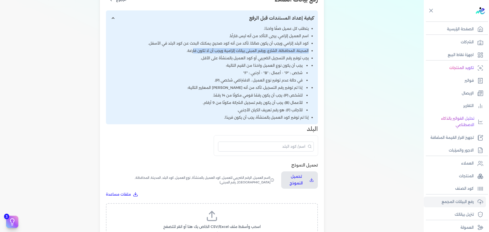
drag, startPoint x: 312, startPoint y: 51, endPoint x: 196, endPoint y: 52, distance: 116.2
click at [196, 52] on ul "يتطلب كل عميل صفًا واحدًا. اسم العميل إلزامي. يرجى التأكد من أنه ليس فارغًا. كو…" at bounding box center [212, 73] width 204 height 94
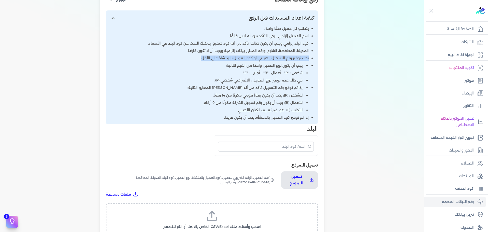
drag, startPoint x: 301, startPoint y: 58, endPoint x: 196, endPoint y: 59, distance: 104.8
click at [197, 59] on ul "يتطلب كل عميل صفًا واحدًا. اسم العميل إلزامي. يرجى التأكد من أنه ليس فارغًا. كو…" at bounding box center [212, 73] width 204 height 94
click at [303, 66] on li "يجب أن يكون نوع العميل واحدًا من القيم التالية:" at bounding box center [209, 65] width 198 height 5
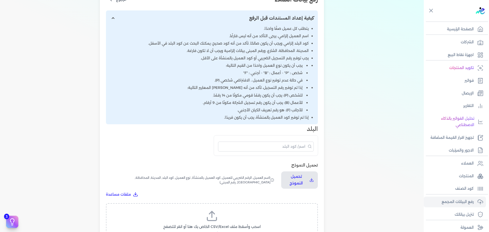
click at [302, 73] on li "شخص : "P" - أعمال : "B" - أجنبي : "F"" at bounding box center [209, 72] width 198 height 5
click at [260, 72] on li "شخص : "P" - أعمال : "B" - أجنبي : "F"" at bounding box center [209, 72] width 198 height 5
click at [259, 72] on li "شخص : "P" - أعمال : "B" - أجنبي : "F"" at bounding box center [209, 72] width 198 height 5
click at [301, 81] on li "في حالة عدم توفير نوع العميل ، الافتراضي شخصي (P)." at bounding box center [209, 80] width 198 height 5
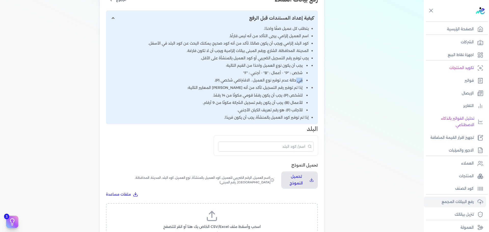
click at [301, 81] on li "في حالة عدم توفير نوع العميل ، الافتراضي شخصي (P)." at bounding box center [209, 80] width 198 height 5
click at [302, 89] on li "إذا تم توفير رقم التسجيل، تأكد من أنه [PERSON_NAME] المعايير التالية:" at bounding box center [209, 87] width 198 height 5
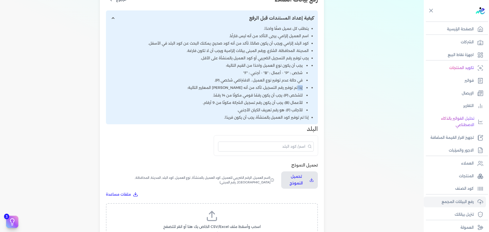
click at [302, 89] on li "إذا تم توفير رقم التسجيل، تأكد من أنه [PERSON_NAME] المعايير التالية:" at bounding box center [209, 87] width 198 height 5
click at [301, 96] on li "للشخص (P): يجب أن يكون رقمًا قومي مكونًا من 14 رقمًا." at bounding box center [209, 95] width 198 height 5
click at [299, 103] on li "للأعمال (B): يجب أن يكون رقم تسجيل الشركة مكونًا من 9 أرقام." at bounding box center [209, 102] width 198 height 5
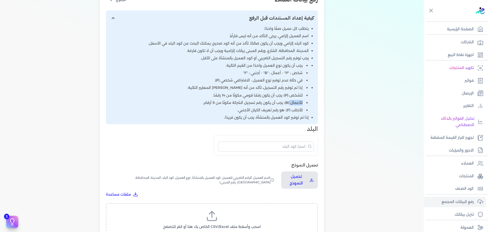
click at [299, 103] on li "للأعمال (B): يجب أن يكون رقم تسجيل الشركة مكونًا من 9 أرقام." at bounding box center [209, 102] width 198 height 5
click at [300, 118] on li "إذا تم توفير كود العميل بالمنشأة، يجب أن يكون فريدًا." at bounding box center [209, 117] width 199 height 5
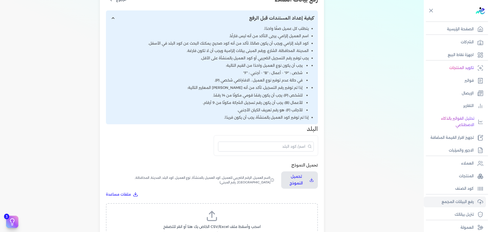
click at [270, 125] on h3 "البلد" at bounding box center [266, 128] width 104 height 9
click at [284, 148] on input "البحث" at bounding box center [266, 147] width 96 height 10
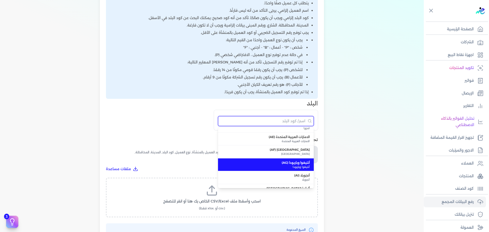
scroll to position [0, 0]
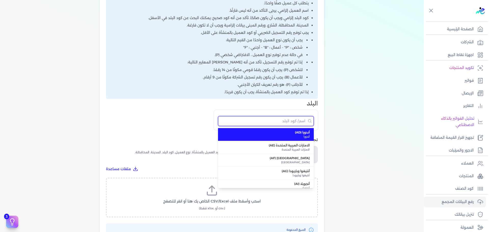
click at [305, 121] on input "البحث" at bounding box center [266, 121] width 96 height 10
click at [336, 122] on div "اختيار النوع 2 رفع الملف 3 تعيين الأعمدة 4 مراجعة ومعالجة رفع بيانات العملاء ال…" at bounding box center [212, 96] width 424 height 356
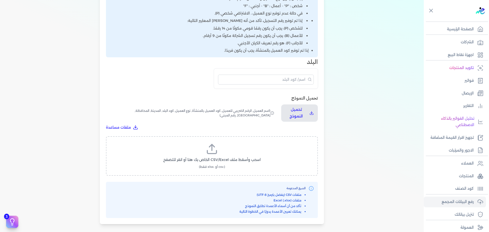
scroll to position [178, 0]
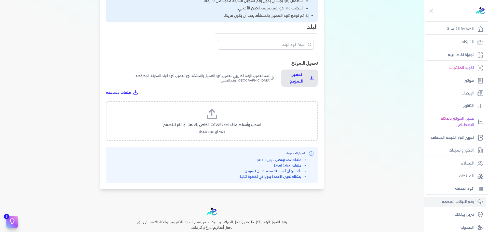
click at [210, 121] on label "اسحب وأسقط ملف CSV/Excel الخاص بك هنا أو انقر للتصفح (.csv أو .xlsx فقط)" at bounding box center [212, 121] width 199 height 26
click at [0, 0] on input "اسحب وأسقط ملف CSV/Excel الخاص بك هنا أو انقر للتصفح (.csv أو .xlsx فقط)" at bounding box center [0, 0] width 0 height 0
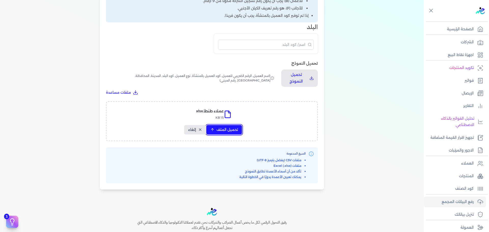
click at [225, 129] on span "تحميل الملف" at bounding box center [227, 129] width 21 height 5
select select "أسم العميل"
select select "الرقم الضريبي"
select select "الرقم التسلسلي الداخلي"
select select "نوع العميل"
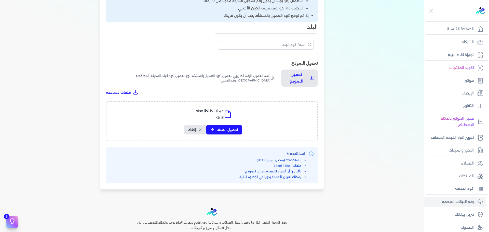
select select "كود البلد"
select select "city"
select select "المحافظة"
select select "الشارع"
select select "رقم المبنى"
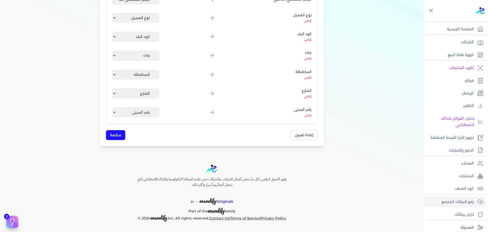
scroll to position [160, 0]
click at [116, 135] on button "متابعة" at bounding box center [115, 135] width 19 height 10
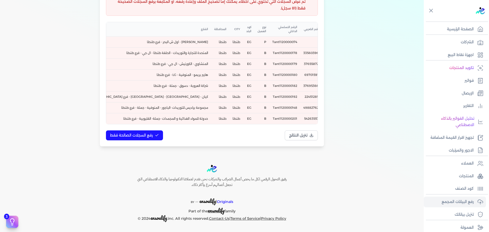
scroll to position [0, 0]
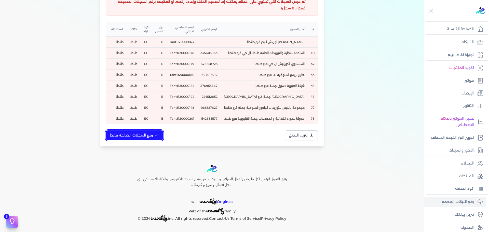
click at [152, 135] on span "رفع السجلات الصالحة فقط" at bounding box center [131, 135] width 43 height 5
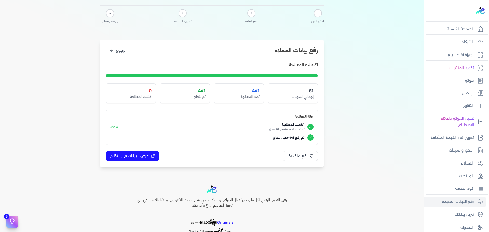
scroll to position [46, 0]
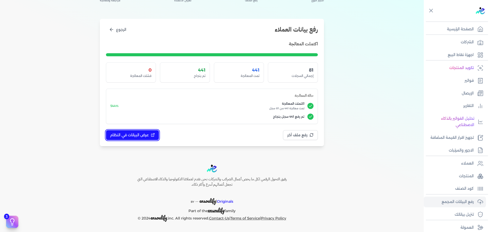
click at [146, 131] on button "عرض البيانات في النظام" at bounding box center [132, 135] width 53 height 10
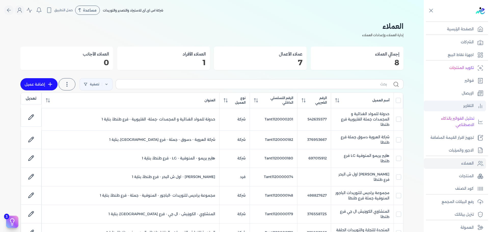
click at [471, 105] on p "التقارير" at bounding box center [469, 106] width 10 height 7
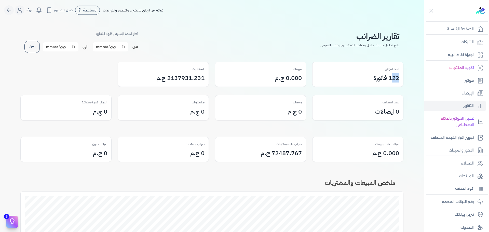
drag, startPoint x: 391, startPoint y: 77, endPoint x: 405, endPoint y: 79, distance: 13.3
click at [404, 79] on div "عدد الفواتير 122 فاتورة" at bounding box center [357, 74] width 91 height 25
click at [325, 43] on p "تابع تحاليل بياناتك داخل مصلحه الضرائب وموقفك الضريبي" at bounding box center [360, 45] width 80 height 7
click at [186, 77] on h3 "2137931.231 ج.م" at bounding box center [181, 77] width 48 height 9
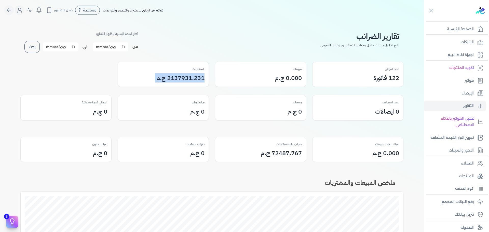
click at [186, 77] on h3 "2137931.231 ج.م" at bounding box center [181, 77] width 48 height 9
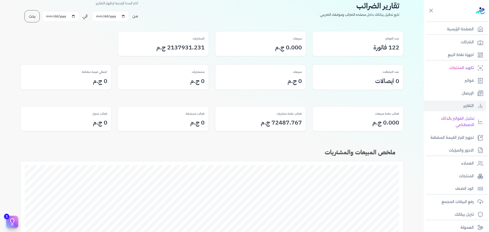
scroll to position [29, 0]
click at [393, 83] on h3 "0 ايصالات" at bounding box center [387, 82] width 24 height 9
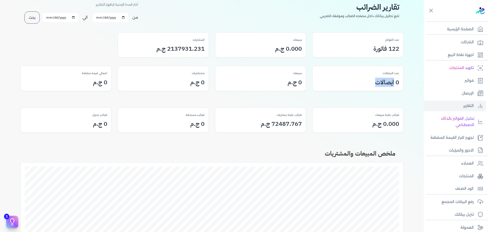
click at [393, 83] on h3 "0 ايصالات" at bounding box center [387, 82] width 24 height 9
click at [413, 75] on div "تقارير الضرائب تابع تحاليل بياناتك داخل مصلحه الضرائب وموقفك الضريبي أختر المدة…" at bounding box center [212, 174] width 424 height 367
click at [471, 94] on p "الإيصال" at bounding box center [468, 93] width 12 height 7
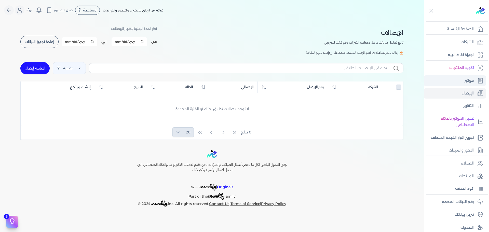
click at [475, 80] on link "فواتير" at bounding box center [455, 80] width 62 height 11
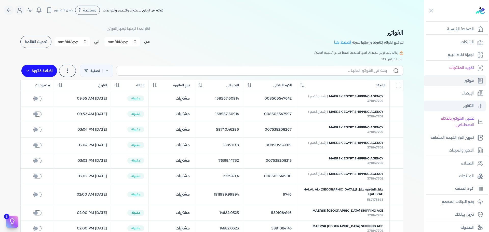
click at [471, 105] on p "التقارير" at bounding box center [469, 106] width 10 height 7
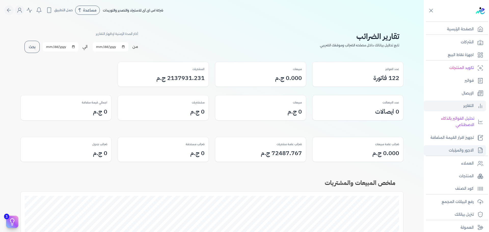
click at [460, 151] on p "الاجور والمرتبات" at bounding box center [461, 150] width 25 height 7
select select "01"
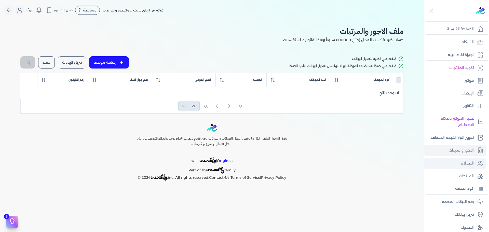
click at [462, 162] on p "العملاء" at bounding box center [468, 163] width 12 height 7
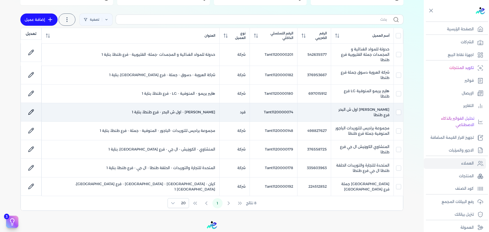
scroll to position [63, 0]
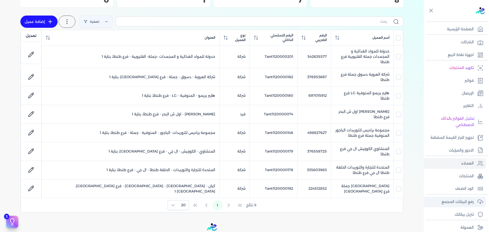
click at [460, 203] on p "رفع البيانات المجمع" at bounding box center [458, 202] width 32 height 7
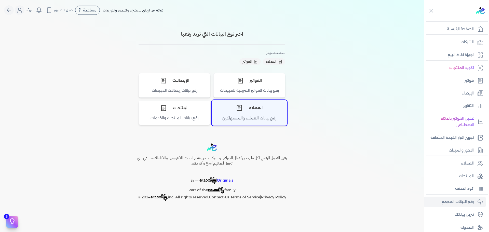
click at [263, 117] on div "رفع بيانات العملاء والمستهلكين" at bounding box center [249, 120] width 75 height 10
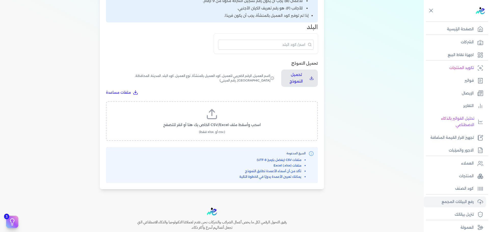
scroll to position [204, 0]
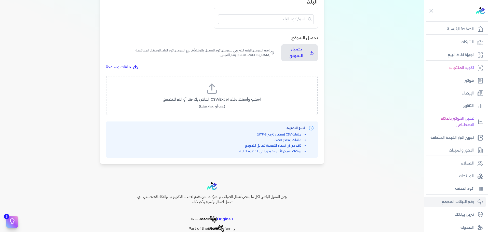
click at [220, 101] on span "اسحب وأسقط ملف CSV/Excel الخاص بك هنا أو انقر للتصفح" at bounding box center [212, 99] width 98 height 5
click at [0, 0] on input "اسحب وأسقط ملف CSV/Excel الخاص بك هنا أو انقر للتصفح (.csv أو .xlsx فقط)" at bounding box center [0, 0] width 0 height 0
click at [225, 103] on span "تحميل الملف" at bounding box center [227, 104] width 21 height 5
select select "أسم العميل"
select select "الرقم الضريبي"
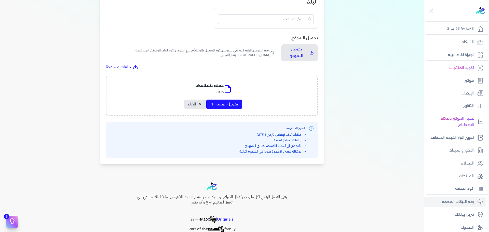
select select "الرقم التسلسلي الداخلي"
select select "نوع العميل"
select select "كود البلد"
select select "city"
select select "المحافظة"
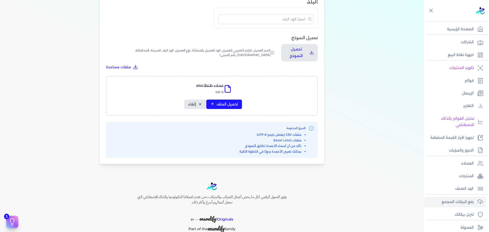
select select "الشارع"
select select "رقم المبنى"
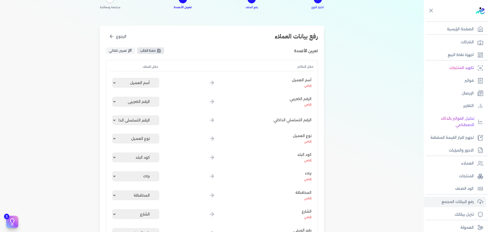
scroll to position [0, 0]
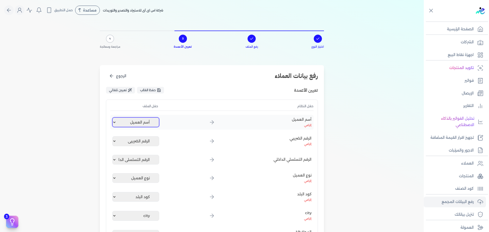
click at [140, 120] on select "غير محدد أسم العميل الرقم الضريبي الرقم التسلسلي الداخلي نوع العميل كود البلد c…" at bounding box center [135, 123] width 47 height 10
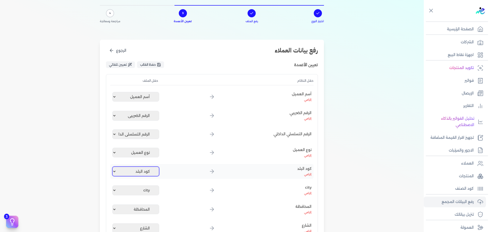
click at [144, 168] on select "غير محدد أسم العميل الرقم الضريبي الرقم التسلسلي الداخلي نوع العميل كود البلد c…" at bounding box center [135, 172] width 47 height 10
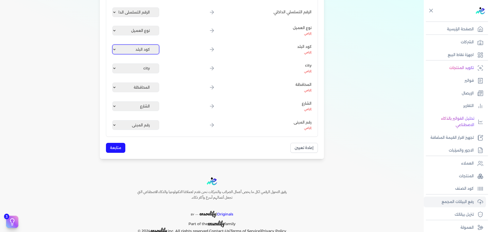
scroll to position [160, 0]
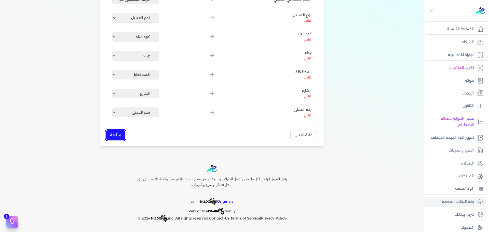
click at [119, 136] on button "متابعة" at bounding box center [115, 135] width 19 height 10
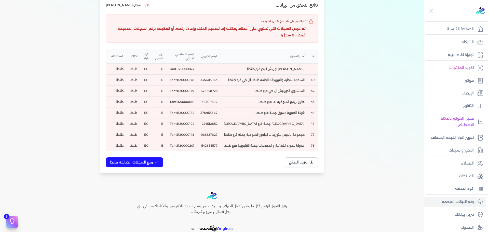
scroll to position [76, 0]
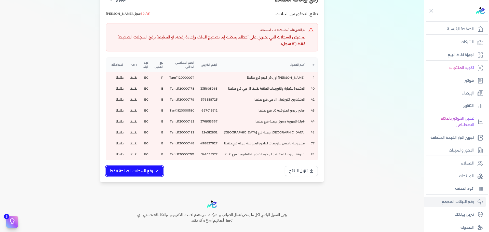
click at [144, 174] on span "رفع السجلات الصالحة فقط" at bounding box center [131, 170] width 43 height 5
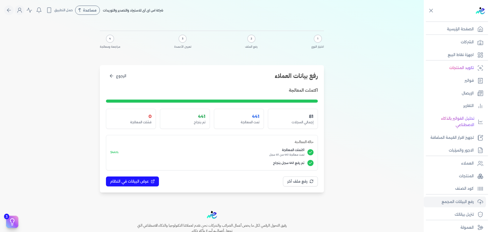
drag, startPoint x: 276, startPoint y: 116, endPoint x: 279, endPoint y: 117, distance: 2.8
click at [279, 117] on div "81" at bounding box center [292, 116] width 41 height 7
click at [311, 117] on div "81" at bounding box center [292, 116] width 41 height 7
click at [148, 182] on span "عرض البيانات في النظام" at bounding box center [129, 181] width 39 height 5
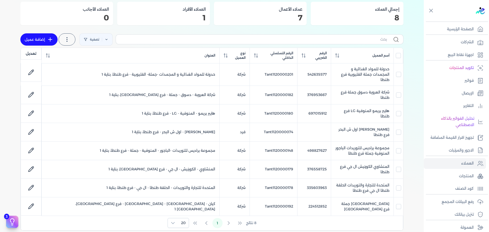
scroll to position [114, 0]
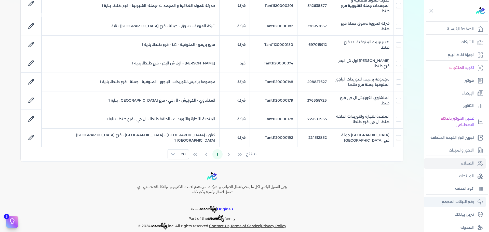
click at [470, 201] on p "رفع البيانات المجمع" at bounding box center [458, 202] width 32 height 7
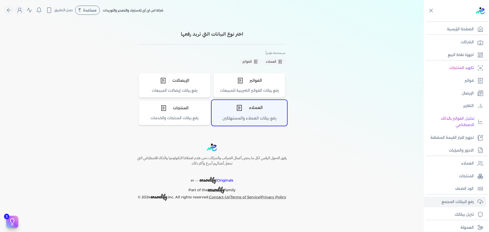
click at [256, 110] on div "العملاء" at bounding box center [249, 107] width 75 height 15
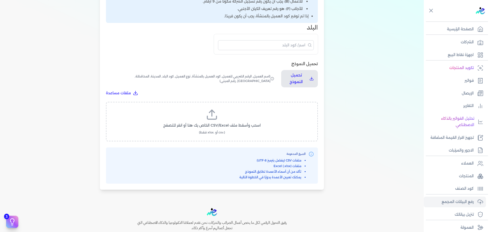
scroll to position [178, 0]
click at [215, 117] on icon at bounding box center [212, 114] width 12 height 12
click at [0, 0] on input "اسحب وأسقط ملف CSV/Excel الخاص بك هنا أو انقر للتصفح (.csv أو .xlsx فقط)" at bounding box center [0, 0] width 0 height 0
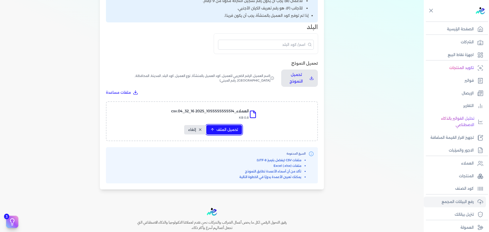
click at [236, 130] on span "تحميل الملف" at bounding box center [227, 129] width 21 height 5
select select "أسم العميل"
select select "الرقم الضريبي"
select select "الرقم التسلسلي الداخلي"
select select "نوع العميل"
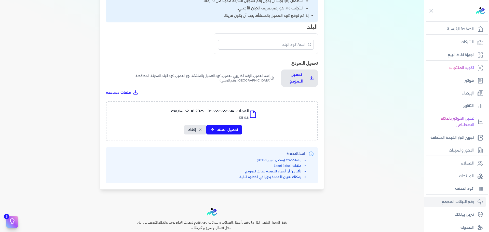
select select "كود البلد"
select select "city"
select select "المحافظة"
select select "الشارع"
select select "رقم المبنى"
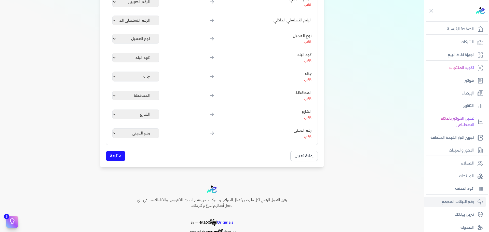
scroll to position [135, 0]
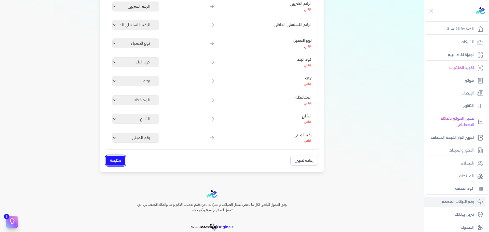
click at [117, 161] on button "متابعة" at bounding box center [115, 161] width 19 height 10
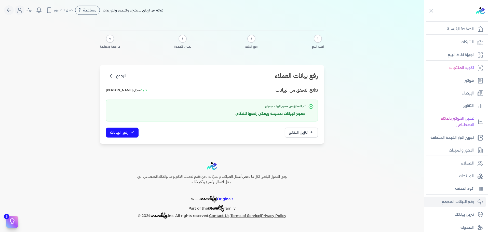
scroll to position [0, 0]
click at [125, 132] on span "رفع البيانات" at bounding box center [119, 132] width 18 height 5
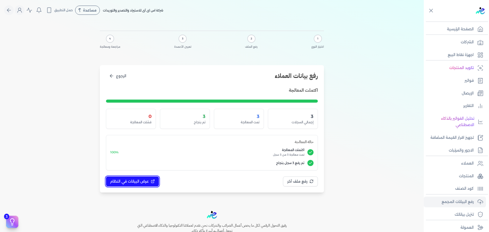
click at [153, 180] on icon at bounding box center [153, 181] width 4 height 4
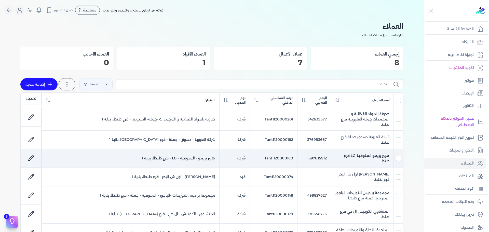
click at [255, 159] on td "Tant1120000180" at bounding box center [274, 158] width 48 height 19
checkbox input "false"
checkbox input "true"
checkbox input "false"
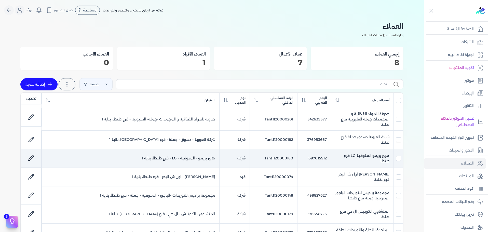
checkbox input "false"
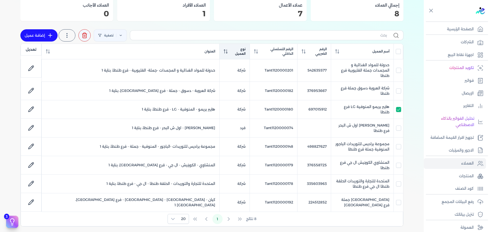
scroll to position [114, 0]
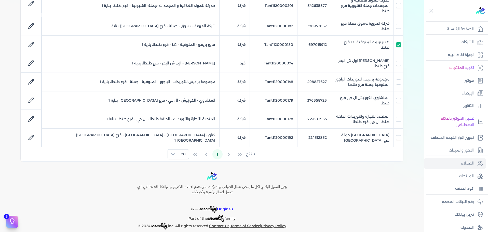
click at [219, 149] on button "1" at bounding box center [218, 154] width 10 height 10
click at [177, 150] on div at bounding box center [173, 154] width 10 height 9
click at [186, 179] on span "100" at bounding box center [182, 178] width 6 height 5
checkbox input "false"
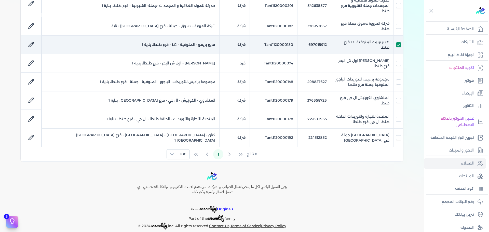
click at [398, 42] on input "checkbox" at bounding box center [398, 44] width 5 height 5
checkbox input "false"
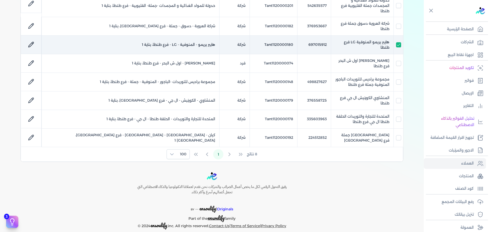
checkbox input "false"
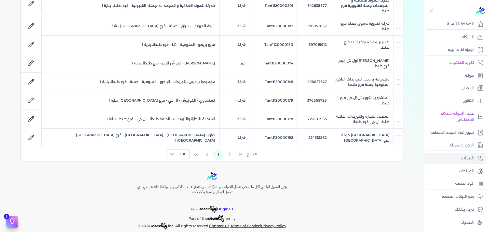
scroll to position [88, 0]
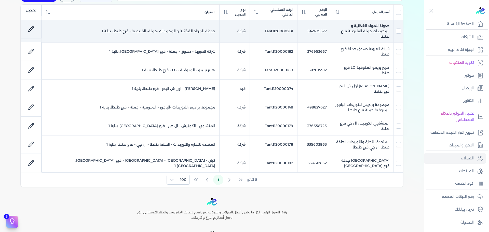
click at [34, 26] on icon at bounding box center [31, 29] width 6 height 6
select select "B"
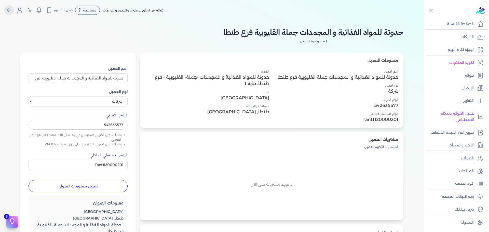
click at [7, 10] on button "Global" at bounding box center [9, 10] width 10 height 10
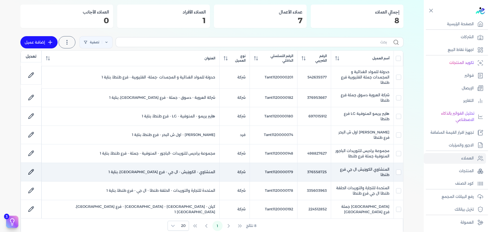
scroll to position [51, 0]
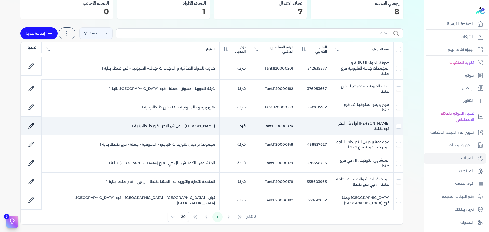
click at [34, 123] on icon at bounding box center [31, 126] width 6 height 6
select select "P"
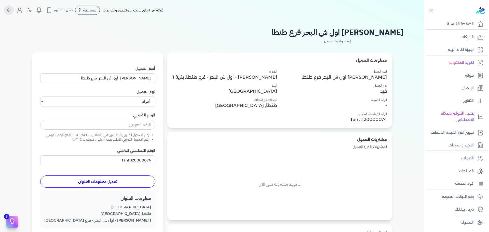
click at [9, 9] on icon "Global" at bounding box center [9, 10] width 6 height 6
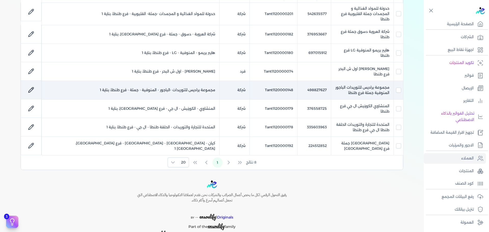
scroll to position [114, 0]
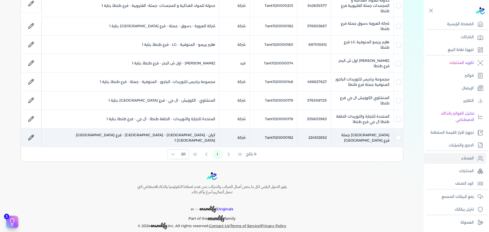
click at [182, 133] on span "كيان - [GEOGRAPHIC_DATA] - [GEOGRAPHIC_DATA] - فرع [GEOGRAPHIC_DATA]، [GEOGRAPH…" at bounding box center [145, 138] width 140 height 10
checkbox input "false"
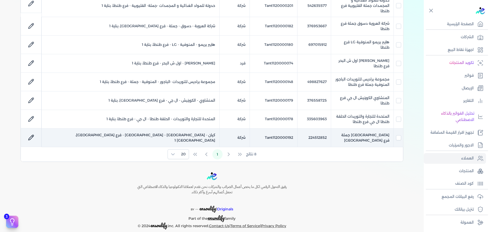
checkbox input "false"
click at [398, 135] on input "checkbox" at bounding box center [398, 137] width 5 height 5
checkbox input "false"
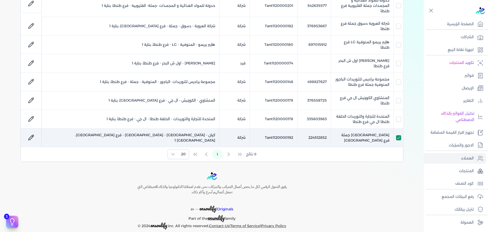
checkbox input "false"
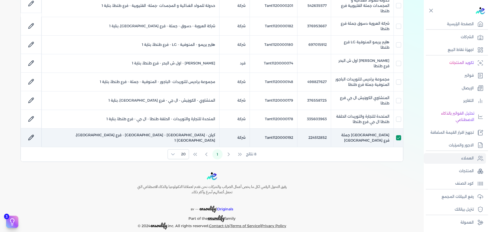
checkbox input "false"
click at [33, 136] on icon at bounding box center [32, 136] width 1 height 1
select select "B"
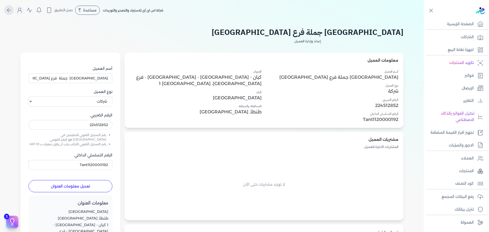
click at [9, 6] on button "Global" at bounding box center [9, 10] width 10 height 10
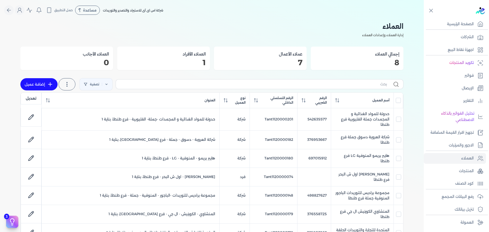
click at [109, 63] on p "0" at bounding box center [66, 62] width 85 height 7
drag, startPoint x: 109, startPoint y: 63, endPoint x: 366, endPoint y: 79, distance: 256.9
click at [366, 79] on div "العملاء إدارة العملاء وإعدادات العملاء إجمالي العملاء 8 عملاء الأعمال 7 العملاء…" at bounding box center [211, 147] width 383 height 255
click at [402, 52] on div "إجمالي العملاء 8" at bounding box center [357, 58] width 93 height 23
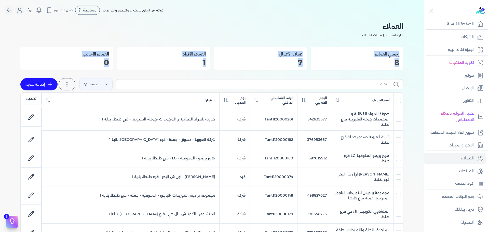
drag, startPoint x: 402, startPoint y: 52, endPoint x: 88, endPoint y: 67, distance: 314.4
click at [88, 67] on div "إجمالي العملاء 8 عملاء الأعمال 7 العملاء الأفراد 1 العملاء الأجانب 0" at bounding box center [211, 58] width 383 height 23
click at [155, 67] on div "العملاء الأفراد 1" at bounding box center [163, 58] width 93 height 23
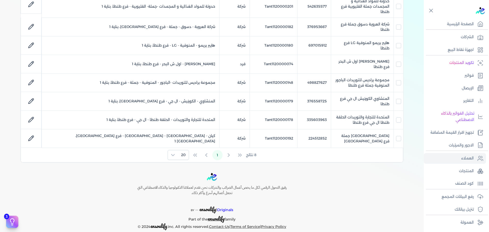
scroll to position [114, 0]
click at [339, 184] on div "رفيق التحول الرقمي لكل ما يخص أعمال الضرائب والشركات نحن نقدم لعملائنا التكنولو…" at bounding box center [212, 200] width 424 height 57
click at [228, 147] on div "8 نتائج 1 20" at bounding box center [212, 154] width 382 height 14
click at [206, 147] on div "8 نتائج 1 20" at bounding box center [212, 154] width 382 height 14
click at [198, 147] on div "8 نتائج 1 20" at bounding box center [212, 154] width 382 height 14
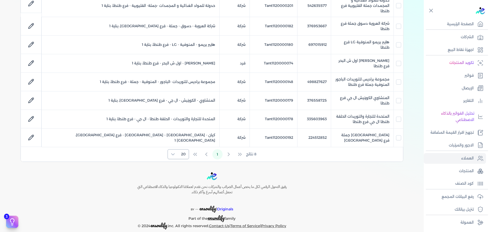
click at [174, 152] on icon at bounding box center [173, 154] width 4 height 4
click at [182, 176] on span "100" at bounding box center [182, 178] width 6 height 5
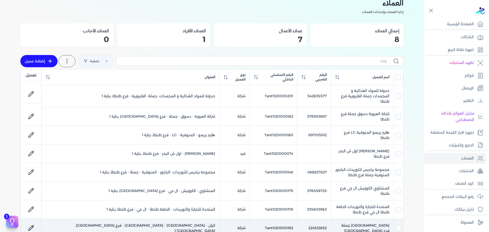
scroll to position [12, 0]
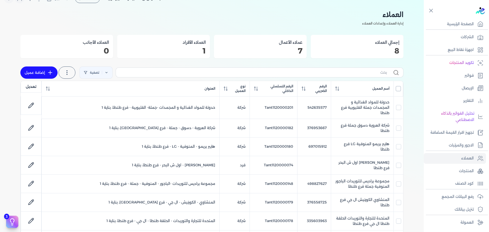
click at [398, 86] on input "All items unselected" at bounding box center [398, 88] width 5 height 5
checkbox input "true"
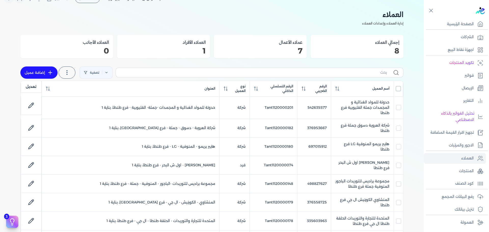
checkbox input "true"
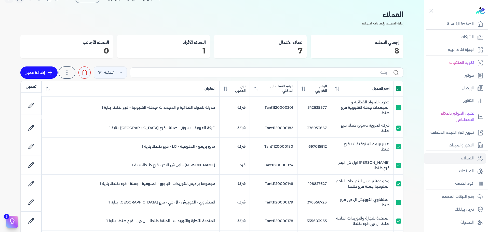
click at [398, 86] on input "All items selected" at bounding box center [398, 88] width 5 height 5
checkbox input "false"
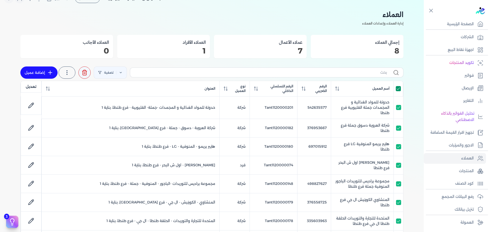
checkbox input "false"
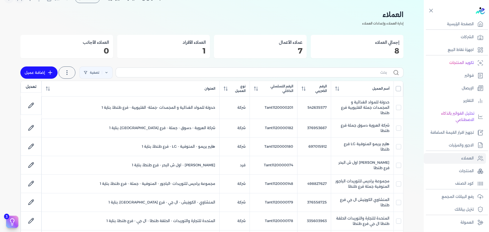
click at [398, 86] on input "All items unselected" at bounding box center [398, 88] width 5 height 5
checkbox input "true"
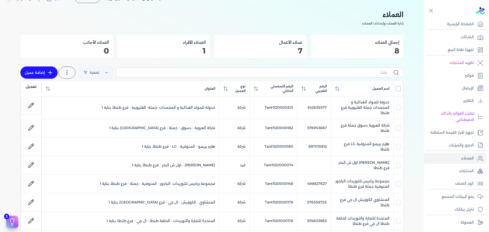
checkbox input "true"
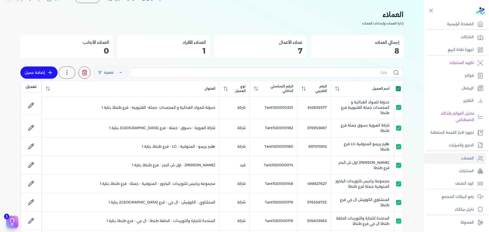
click at [398, 87] on input "All items selected" at bounding box center [398, 88] width 5 height 5
checkbox input "false"
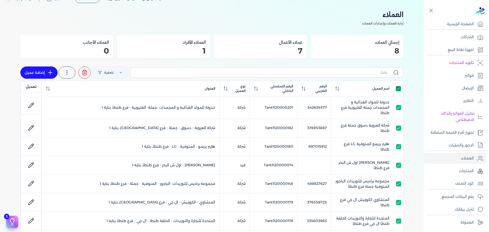
checkbox input "false"
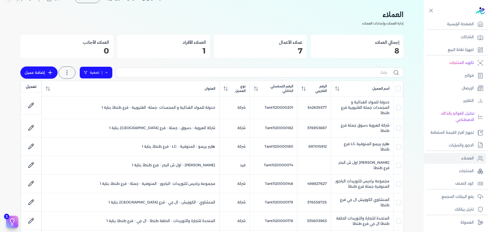
click at [104, 73] on link "تصفية" at bounding box center [96, 73] width 33 height 12
click at [106, 74] on icon at bounding box center [107, 73] width 4 height 4
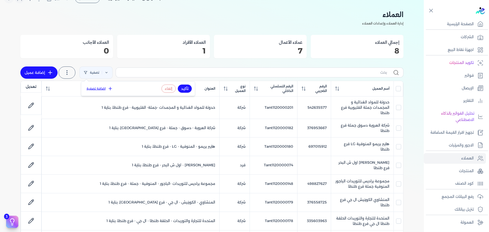
click at [214, 60] on div "العملاء إدارة العملاء وإعدادات العملاء إجمالي العملاء 8 عملاء الأعمال 7 العملاء…" at bounding box center [211, 136] width 383 height 255
click at [473, 86] on p "الإيصال" at bounding box center [468, 88] width 12 height 7
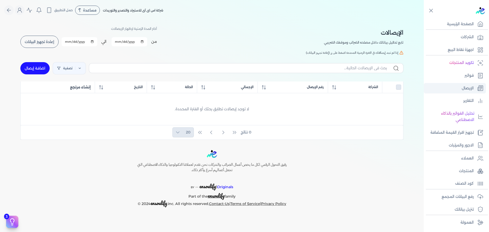
click at [478, 84] on link "الإيصال" at bounding box center [455, 88] width 62 height 11
click at [479, 72] on link "فواتير" at bounding box center [455, 75] width 62 height 11
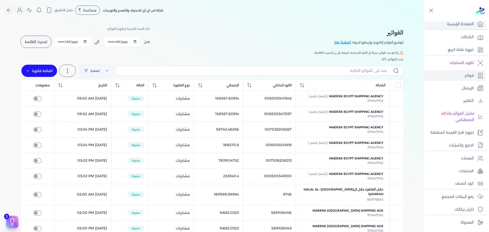
click at [473, 25] on p "الصفحة الرئيسية" at bounding box center [460, 24] width 27 height 7
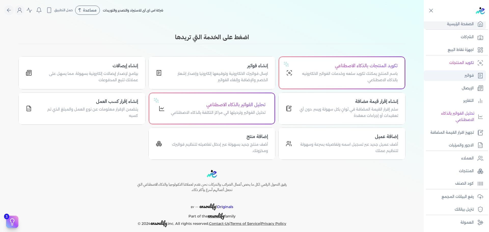
click at [478, 77] on icon at bounding box center [481, 76] width 6 height 6
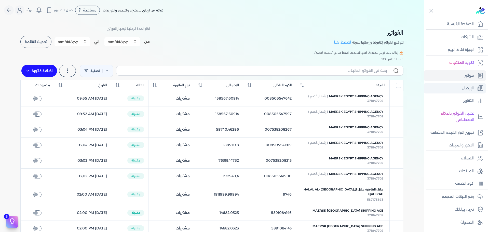
click at [477, 88] on link "الإيصال" at bounding box center [455, 88] width 62 height 11
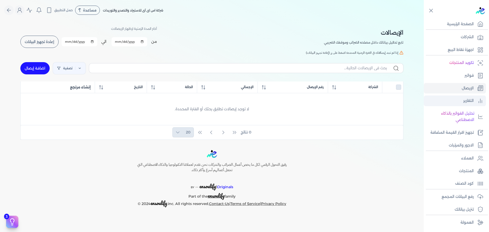
click at [476, 99] on link "التقارير" at bounding box center [455, 101] width 62 height 11
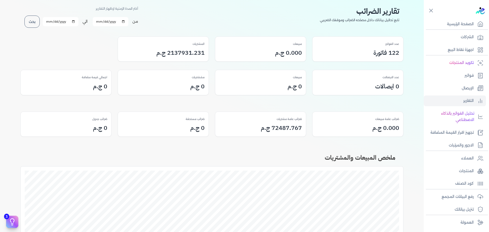
scroll to position [25, 0]
click at [477, 135] on link "تجهيز اقرار القيمة المضافة" at bounding box center [455, 132] width 62 height 11
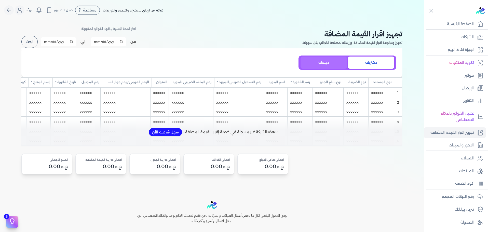
click at [327, 62] on button "مبيعات" at bounding box center [324, 63] width 46 height 12
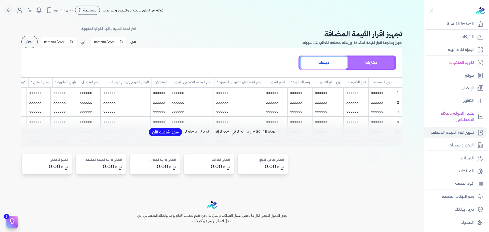
click at [376, 63] on button "مشتريات" at bounding box center [371, 63] width 46 height 12
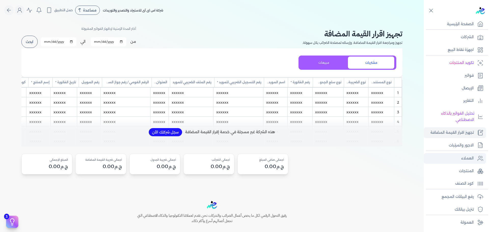
click at [475, 158] on link "العملاء" at bounding box center [455, 158] width 62 height 11
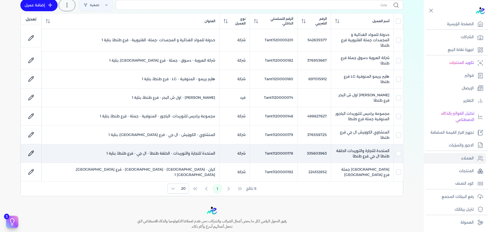
scroll to position [114, 0]
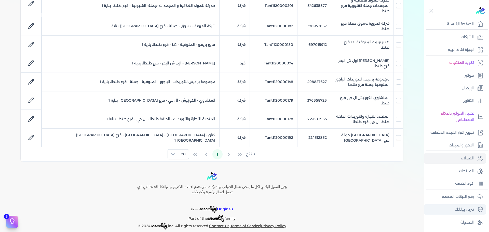
click at [469, 211] on p "تنزيل بياناتك" at bounding box center [464, 209] width 19 height 7
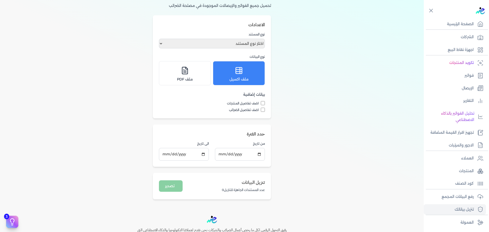
scroll to position [10, 0]
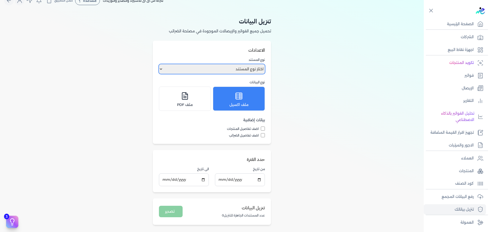
click at [250, 69] on select "اختار نوع المستند فواتير الإيصالات" at bounding box center [212, 69] width 106 height 10
click at [251, 69] on select "اختار نوع المستند فواتير الإيصالات" at bounding box center [212, 69] width 106 height 10
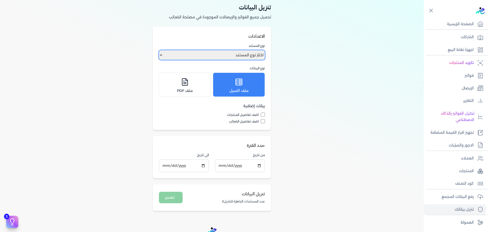
scroll to position [61, 0]
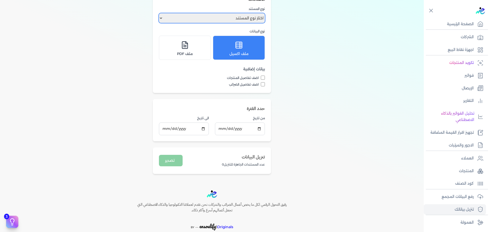
click at [246, 17] on select "اختار نوع المستند فواتير الإيصالات" at bounding box center [212, 18] width 106 height 10
select select "invoices"
click at [160, 13] on select "اختار نوع المستند فواتير الإيصالات" at bounding box center [212, 18] width 106 height 10
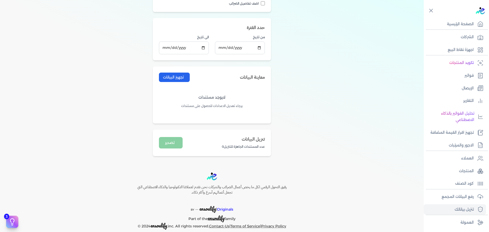
scroll to position [150, 0]
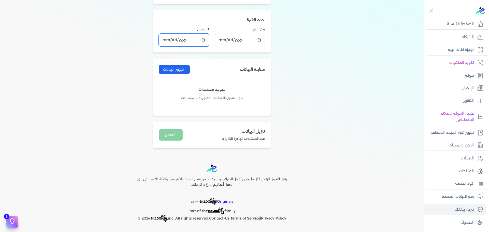
click at [205, 42] on input "2025-10-15" at bounding box center [184, 40] width 50 height 12
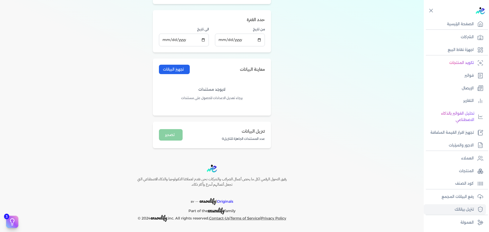
click at [116, 69] on div "تنزيل البيانات تحميل جميع الفواتير والإيصالات الموجودة في مصلحة الضرائب الاعداد…" at bounding box center [212, 13] width 424 height 284
click at [212, 93] on div "لايوجد مستندات برجاء تعديل الاعدادات للحصول على مستندات" at bounding box center [212, 93] width 106 height 31
click at [204, 89] on p "لايوجد مستندات" at bounding box center [212, 89] width 106 height 7
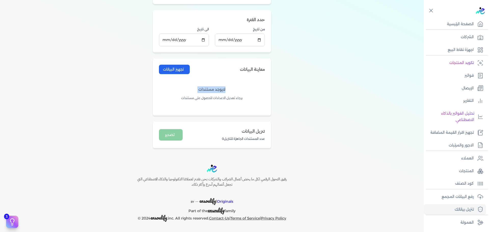
click at [204, 89] on p "لايوجد مستندات" at bounding box center [212, 89] width 106 height 7
click at [192, 93] on p "لايوجد مستندات" at bounding box center [212, 89] width 106 height 7
click at [190, 99] on p "برجاء تعديل الاعدادات للحصول على مستندات" at bounding box center [212, 98] width 106 height 7
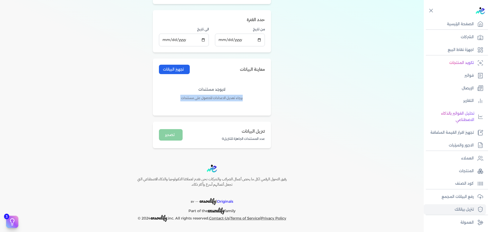
click at [190, 99] on p "برجاء تعديل الاعدادات للحصول على مستندات" at bounding box center [212, 98] width 106 height 7
click at [175, 98] on p "برجاء تعديل الاعدادات للحصول على مستندات" at bounding box center [212, 98] width 106 height 7
click at [188, 100] on p "برجاء تعديل الاعدادات للحصول على مستندات" at bounding box center [212, 98] width 106 height 7
click at [198, 99] on p "برجاء تعديل الاعدادات للحصول على مستندات" at bounding box center [212, 98] width 106 height 7
click at [202, 99] on p "برجاء تعديل الاعدادات للحصول على مستندات" at bounding box center [212, 98] width 106 height 7
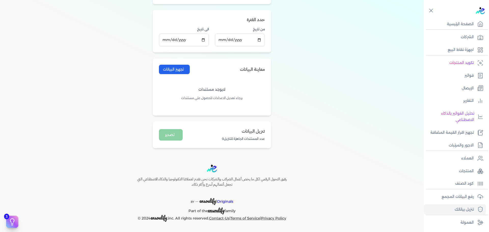
click at [210, 101] on p "برجاء تعديل الاعدادات للحصول على مستندات" at bounding box center [212, 98] width 106 height 7
click at [221, 99] on p "برجاء تعديل الاعدادات للحصول على مستندات" at bounding box center [212, 98] width 106 height 7
click at [243, 98] on p "برجاء تعديل الاعدادات للحصول على مستندات" at bounding box center [212, 98] width 106 height 7
click at [466, 197] on p "رفع البيانات المجمع" at bounding box center [458, 197] width 32 height 7
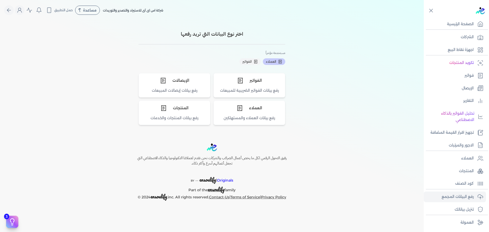
click at [281, 61] on icon at bounding box center [280, 62] width 4 height 4
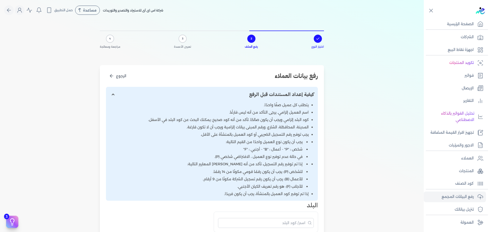
click at [185, 40] on div "3" at bounding box center [183, 39] width 8 height 8
click at [112, 36] on div "4" at bounding box center [110, 39] width 8 height 8
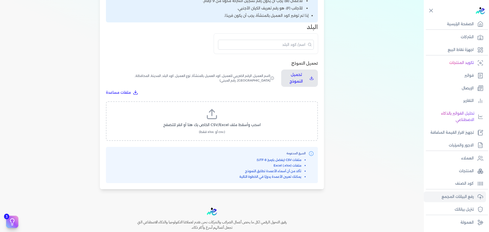
scroll to position [153, 0]
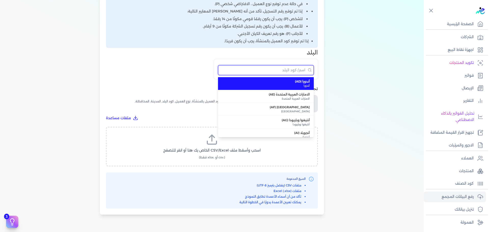
click at [297, 72] on input "البحث" at bounding box center [266, 70] width 96 height 10
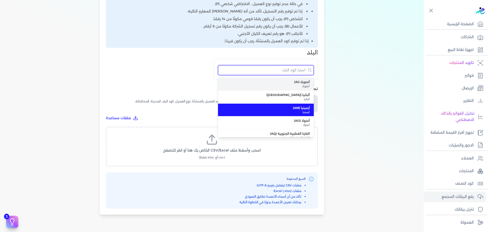
scroll to position [70, 0]
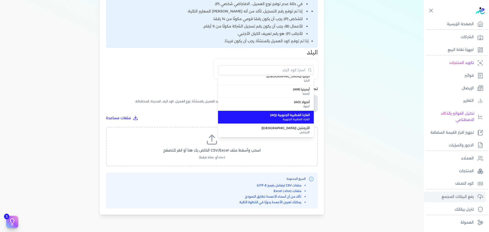
click at [177, 71] on div "البلد أندورا (AD) أندورا الامارات العربية المتحدة (AE) الامارات العربية المتحدة…" at bounding box center [212, 63] width 212 height 31
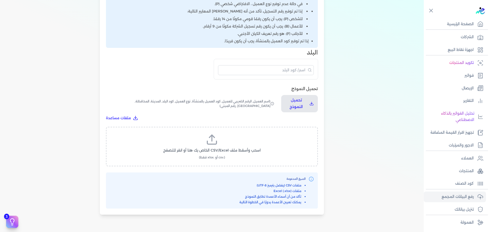
click at [291, 62] on div "أندورا (AD) أندورا الامارات العربية المتحدة (AE) الامارات العربية المتحدة أفغان…" at bounding box center [266, 69] width 104 height 20
click at [292, 67] on input "البحث" at bounding box center [266, 70] width 96 height 10
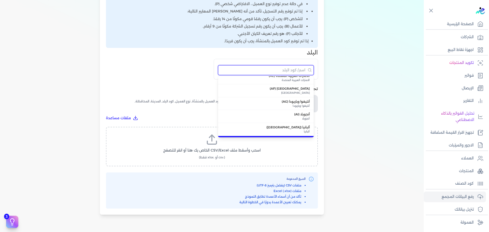
scroll to position [0, 0]
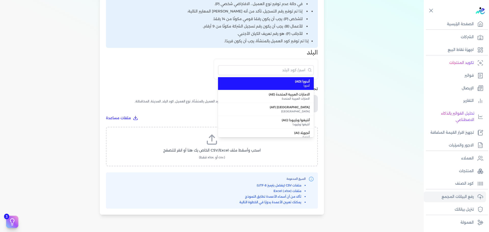
click at [176, 68] on div "البلد أندورا (AD) أندورا الامارات العربية المتحدة (AE) الامارات العربية المتحدة…" at bounding box center [212, 63] width 212 height 31
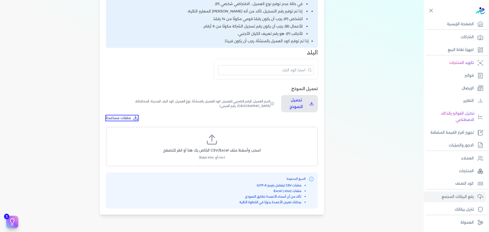
click at [137, 118] on icon "تحميل ملفات مساعدة" at bounding box center [135, 117] width 5 height 5
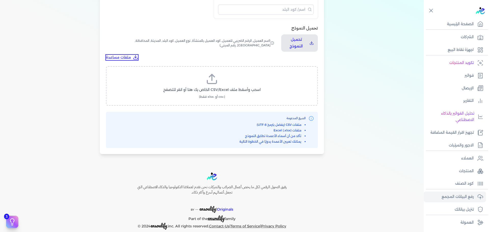
scroll to position [222, 0]
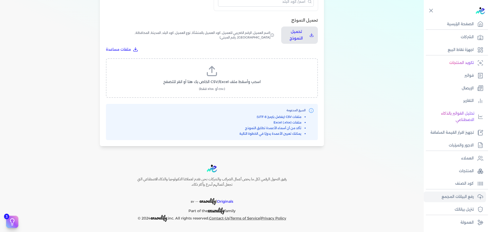
click at [175, 27] on span "(اسم العميل, الرقم الضريبي للعميل, كود العميل بالمنشأة, نوع العميل, كود البلد, …" at bounding box center [190, 35] width 169 height 17
click at [182, 35] on span "(اسم العميل, الرقم الضريبي للعميل, كود العميل بالمنشأة, نوع العميل, كود البلد, …" at bounding box center [190, 35] width 169 height 17
click at [183, 34] on span "(اسم العميل, الرقم الضريبي للعميل, كود العميل بالمنشأة, نوع العميل, كود البلد, …" at bounding box center [190, 35] width 169 height 17
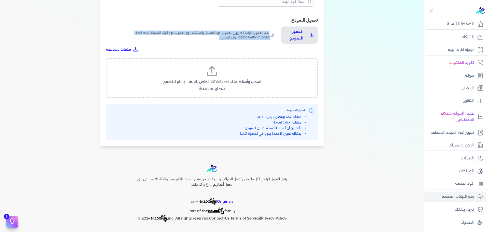
click at [183, 34] on span "(اسم العميل, الرقم الضريبي للعميل, كود العميل بالمنشأة, نوع العميل, كود البلد, …" at bounding box center [190, 35] width 169 height 17
click at [271, 34] on circle at bounding box center [272, 35] width 3 height 3
click at [271, 36] on icon at bounding box center [273, 35] width 4 height 4
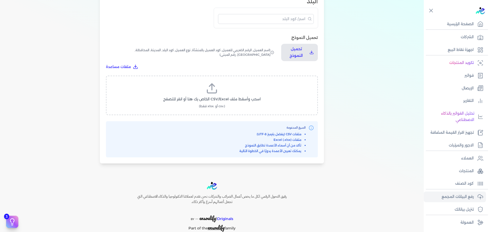
scroll to position [196, 0]
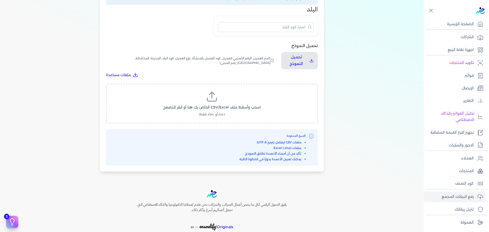
click at [215, 96] on icon at bounding box center [212, 96] width 12 height 12
click at [0, 0] on input "اسحب وأسقط ملف CSV/Excel الخاص بك هنا أو انقر للتصفح (.csv أو .xlsx فقط)" at bounding box center [0, 0] width 0 height 0
click at [233, 112] on span "تحميل الملف" at bounding box center [227, 112] width 21 height 5
select select "أسم العميل"
select select "الرقم الضريبي"
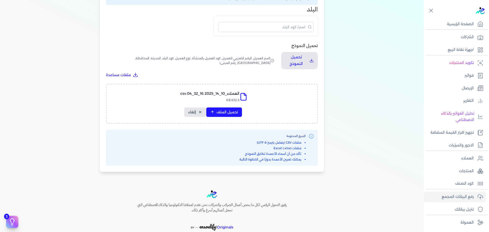
select select "الرقم التسلسلي الداخلي"
select select "نوع العميل"
select select "كود البلد"
select select "city"
select select "المحافظة"
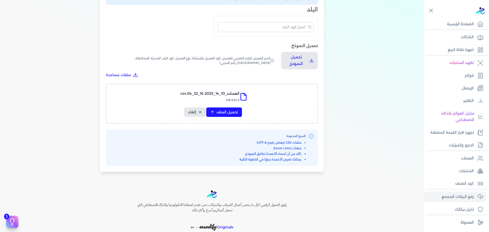
select select "الشارع"
select select "رقم المبنى"
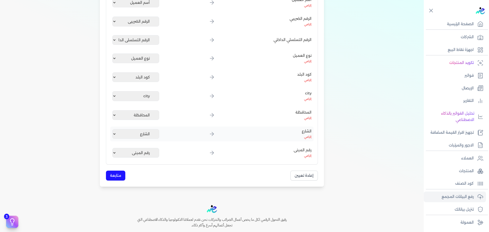
scroll to position [160, 0]
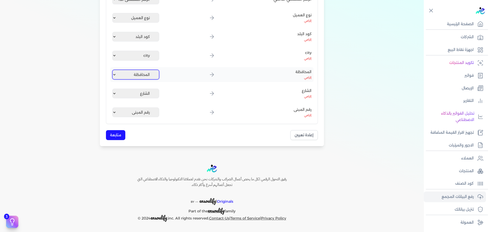
click at [116, 73] on select "غير محدد أسم العميل الرقم الضريبي الرقم التسلسلي الداخلي نوع العميل كود البلد c…" at bounding box center [135, 75] width 47 height 10
click at [117, 113] on select "غير محدد أسم العميل الرقم الضريبي الرقم التسلسلي الداخلي نوع العميل كود البلد c…" at bounding box center [135, 113] width 47 height 10
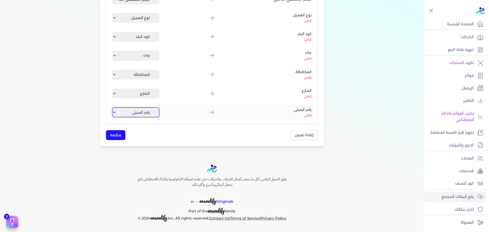
click at [117, 111] on select "غير محدد أسم العميل الرقم الضريبي الرقم التسلسلي الداخلي نوع العميل كود البلد c…" at bounding box center [135, 113] width 47 height 10
click at [113, 134] on button "متابعة" at bounding box center [115, 135] width 19 height 10
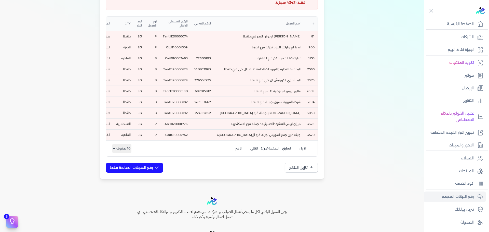
scroll to position [127, 0]
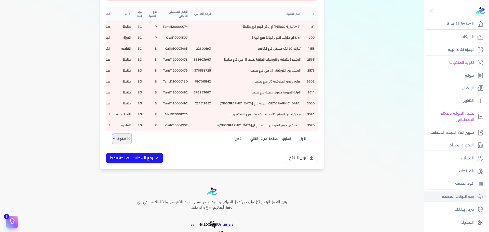
click at [117, 143] on select "10 صفوف 25 صف 50 صف 100 صف" at bounding box center [121, 139] width 19 height 10
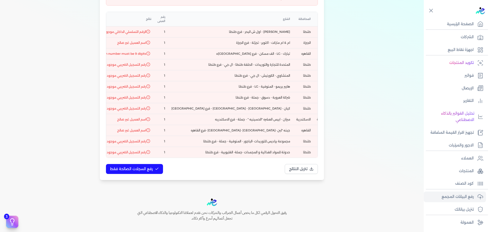
scroll to position [134, 0]
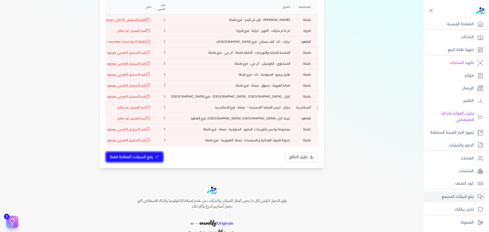
click at [151, 160] on span "رفع السجلات الصالحة فقط" at bounding box center [131, 156] width 43 height 5
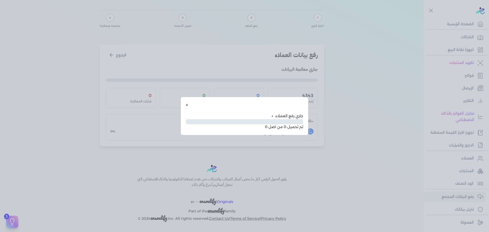
scroll to position [0, 0]
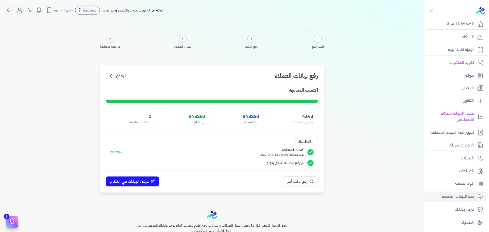
click at [242, 116] on div "948293" at bounding box center [238, 116] width 41 height 7
click at [243, 116] on div "948293" at bounding box center [238, 116] width 41 height 7
click at [233, 117] on div "948293" at bounding box center [238, 116] width 41 height 7
click at [306, 117] on div "4343" at bounding box center [292, 116] width 41 height 7
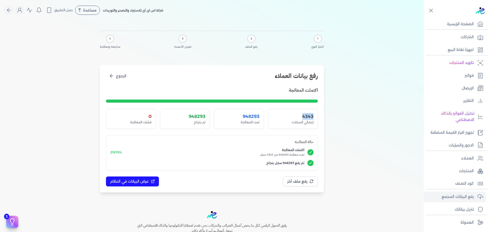
click at [306, 117] on div "4343" at bounding box center [292, 116] width 41 height 7
click at [293, 119] on div "4343" at bounding box center [292, 116] width 41 height 7
click at [200, 119] on div "948293" at bounding box center [184, 116] width 41 height 7
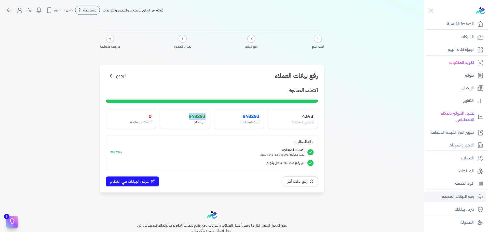
click at [200, 119] on div "948293" at bounding box center [184, 116] width 41 height 7
click at [242, 118] on div "948293" at bounding box center [238, 116] width 41 height 7
click at [195, 120] on div "948293" at bounding box center [184, 116] width 41 height 7
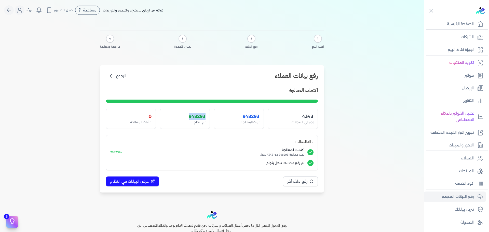
click at [195, 120] on div "948293" at bounding box center [184, 116] width 41 height 7
click at [184, 121] on div "تم بنجاح" at bounding box center [184, 122] width 41 height 5
click at [150, 118] on div "0" at bounding box center [130, 116] width 41 height 7
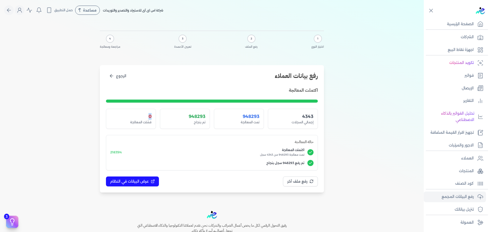
click at [150, 118] on div "0" at bounding box center [130, 116] width 41 height 7
click at [149, 118] on div "0" at bounding box center [130, 116] width 41 height 7
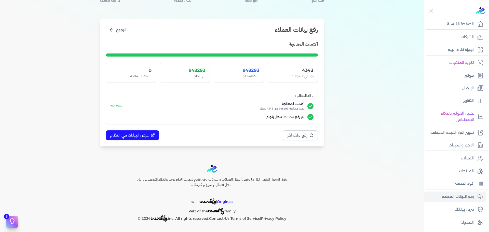
scroll to position [46, 0]
click at [115, 106] on span "21835%" at bounding box center [116, 106] width 12 height 4
click at [125, 106] on div "اكتملت المعالجة تمت معالجة 948293 من 4343 سجل 21835%" at bounding box center [211, 105] width 203 height 9
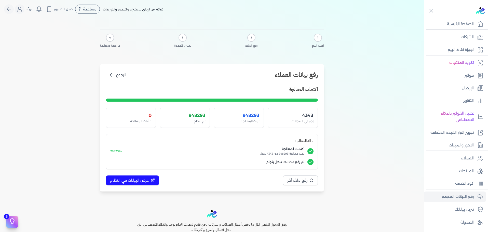
scroll to position [0, 0]
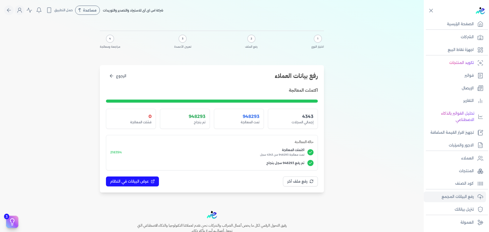
drag, startPoint x: 318, startPoint y: 76, endPoint x: 180, endPoint y: 166, distance: 165.1
click at [180, 166] on div "رفع بيانات العملاء الرجوع اكتملت المعالجة 4343 إجمالي السجلات 948293 تمت المعال…" at bounding box center [212, 128] width 224 height 127
click at [249, 75] on div "رفع بيانات العملاء الرجوع" at bounding box center [212, 75] width 212 height 9
click at [288, 74] on h2 "رفع بيانات العملاء" at bounding box center [296, 75] width 43 height 9
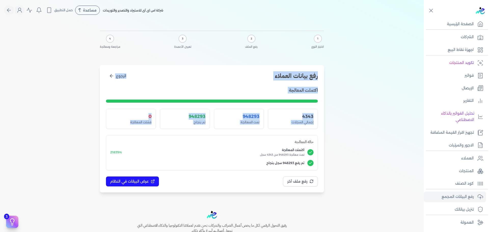
drag, startPoint x: 321, startPoint y: 75, endPoint x: 122, endPoint y: 126, distance: 205.2
click at [122, 126] on div "رفع بيانات العملاء الرجوع اكتملت المعالجة 4343 إجمالي السجلات 948293 تمت المعال…" at bounding box center [212, 128] width 224 height 127
click at [168, 88] on div "اكتملت المعالجة" at bounding box center [212, 90] width 212 height 7
drag, startPoint x: 318, startPoint y: 77, endPoint x: 180, endPoint y: 124, distance: 146.2
click at [180, 124] on div "رفع بيانات العملاء الرجوع اكتملت المعالجة 4343 إجمالي السجلات 948293 تمت المعال…" at bounding box center [212, 128] width 224 height 127
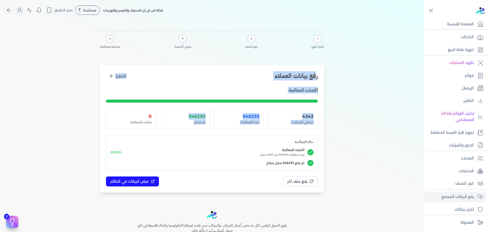
drag, startPoint x: 179, startPoint y: 123, endPoint x: 193, endPoint y: 120, distance: 14.1
click at [179, 124] on div "تم بنجاح" at bounding box center [184, 122] width 41 height 5
click at [333, 82] on div "1 اختيار النوع 2 رفع الملف 3 تعيين الأعمدة 4 مراجعة ومعالجة رفع بيانات العملاء …" at bounding box center [212, 110] width 424 height 180
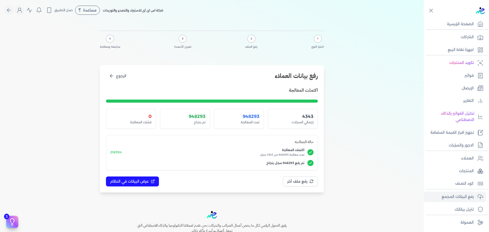
click at [323, 81] on div "رفع بيانات العملاء الرجوع اكتملت المعالجة 4343 إجمالي السجلات 948293 تمت المعال…" at bounding box center [212, 128] width 224 height 127
drag, startPoint x: 322, startPoint y: 77, endPoint x: 319, endPoint y: 102, distance: 25.4
click at [319, 107] on div "رفع بيانات العملاء الرجوع اكتملت المعالجة 4343 إجمالي السجلات 948293 تمت المعال…" at bounding box center [212, 128] width 224 height 127
click at [166, 83] on div "رفع بيانات العملاء الرجوع اكتملت المعالجة 4343 إجمالي السجلات 948293 تمت المعال…" at bounding box center [212, 128] width 224 height 127
click at [320, 75] on div "رفع بيانات العملاء الرجوع اكتملت المعالجة 4343 إجمالي السجلات 948293 تمت المعال…" at bounding box center [212, 128] width 224 height 127
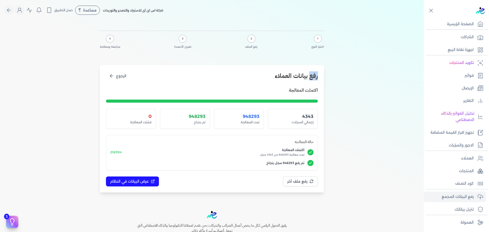
click at [318, 74] on div "رفع بيانات العملاء الرجوع اكتملت المعالجة 4343 إجمالي السجلات 948293 تمت المعال…" at bounding box center [212, 128] width 224 height 127
click at [125, 85] on div "رفع بيانات العملاء الرجوع اكتملت المعالجة 4343 إجمالي السجلات 948293 تمت المعال…" at bounding box center [212, 128] width 224 height 127
click at [320, 75] on div "رفع بيانات العملاء الرجوع اكتملت المعالجة 4343 إجمالي السجلات 948293 تمت المعال…" at bounding box center [212, 128] width 224 height 127
click at [321, 77] on div "رفع بيانات العملاء الرجوع اكتملت المعالجة 4343 إجمالي السجلات 948293 تمت المعال…" at bounding box center [212, 128] width 224 height 127
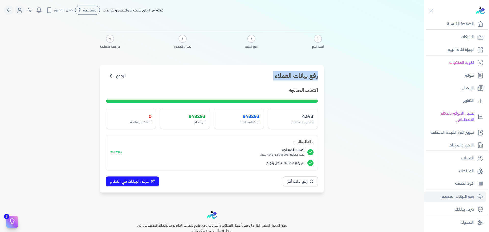
click at [264, 77] on div "رفع بيانات العملاء الرجوع" at bounding box center [212, 75] width 212 height 9
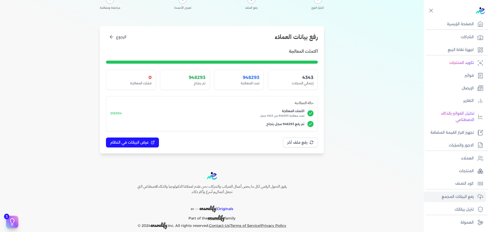
scroll to position [46, 0]
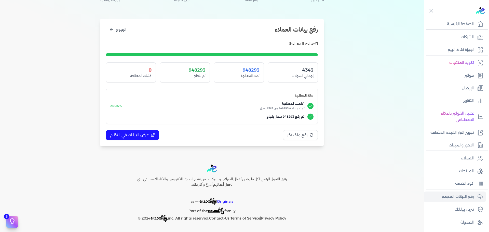
click at [119, 106] on span "21835%" at bounding box center [116, 106] width 12 height 4
click at [296, 101] on span "اكتملت المعالجة" at bounding box center [214, 103] width 179 height 5
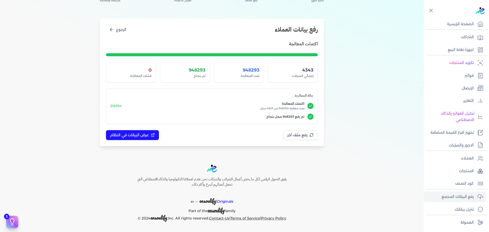
click at [296, 103] on span "اكتملت المعالجة" at bounding box center [214, 103] width 179 height 5
click at [292, 118] on span "تم رفع 948293 سجل بنجاح" at bounding box center [207, 116] width 194 height 5
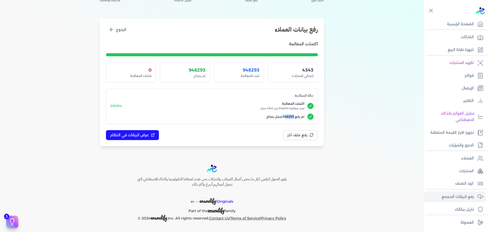
click at [292, 118] on span "تم رفع 948293 سجل بنجاح" at bounding box center [207, 116] width 194 height 5
click at [276, 117] on span "تم رفع 948293 سجل بنجاح" at bounding box center [207, 116] width 194 height 5
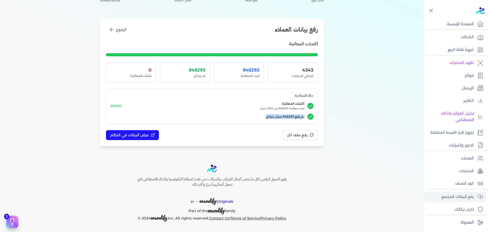
click at [222, 115] on span "تم رفع 948293 سجل بنجاح" at bounding box center [207, 116] width 194 height 5
click at [120, 106] on span "21835%" at bounding box center [116, 106] width 12 height 4
click at [288, 103] on span "اكتملت المعالجة" at bounding box center [214, 103] width 179 height 5
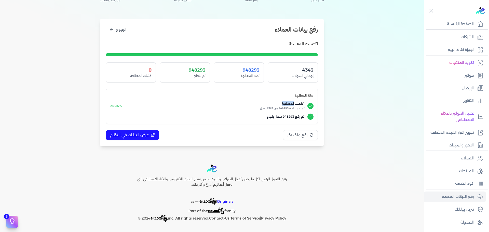
click at [288, 103] on span "اكتملت المعالجة" at bounding box center [214, 103] width 179 height 5
click at [279, 109] on span "تمت معالجة 948293 من 4343 سجل" at bounding box center [214, 109] width 179 height 4
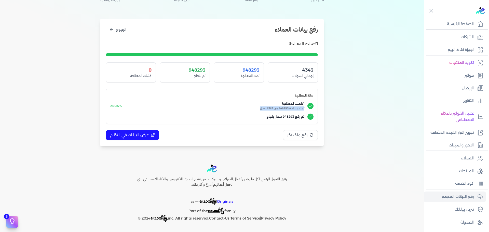
click at [279, 109] on span "تمت معالجة 948293 من 4343 سجل" at bounding box center [214, 109] width 179 height 4
click at [257, 76] on div "تمت المعالجة" at bounding box center [238, 76] width 41 height 5
click at [205, 77] on div "تم بنجاح" at bounding box center [184, 76] width 41 height 5
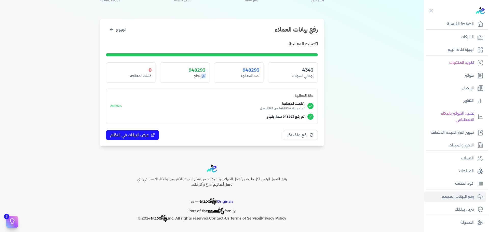
click at [205, 77] on div "تم بنجاح" at bounding box center [184, 76] width 41 height 5
click at [192, 69] on div "948293" at bounding box center [184, 70] width 41 height 7
click at [312, 107] on icon at bounding box center [311, 106] width 4 height 4
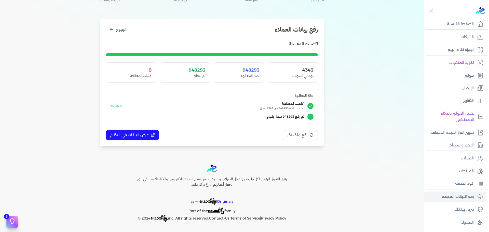
click at [311, 115] on icon at bounding box center [311, 117] width 4 height 4
drag, startPoint x: 304, startPoint y: 70, endPoint x: 321, endPoint y: 71, distance: 17.1
click at [321, 71] on div "رفع بيانات العملاء الرجوع اكتملت المعالجة 4343 إجمالي السجلات 948293 تمت المعال…" at bounding box center [212, 82] width 224 height 127
click at [186, 72] on div "948293" at bounding box center [184, 70] width 41 height 7
click at [193, 70] on div "948293" at bounding box center [184, 70] width 41 height 7
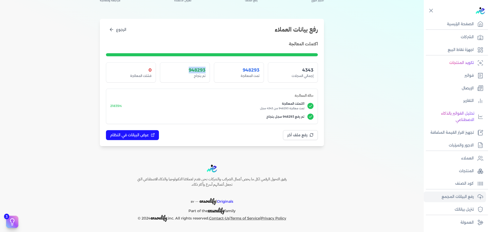
click at [193, 70] on div "948293" at bounding box center [184, 70] width 41 height 7
click at [173, 73] on div "948293" at bounding box center [184, 70] width 41 height 7
click at [152, 69] on div "0" at bounding box center [130, 70] width 41 height 7
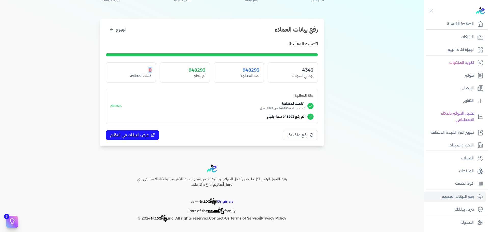
click at [152, 69] on div "0" at bounding box center [130, 70] width 41 height 7
click at [145, 76] on div "فشلت المعالجة" at bounding box center [130, 76] width 41 height 5
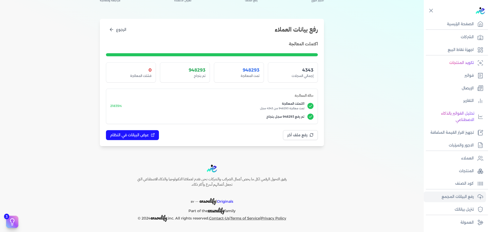
click at [201, 74] on div "تم بنجاح" at bounding box center [184, 76] width 41 height 5
click at [200, 70] on div "948293" at bounding box center [184, 70] width 41 height 7
click at [396, 89] on div "1 اختيار النوع 2 رفع الملف 3 تعيين الأعمدة 4 مراجعة ومعالجة رفع بيانات العملاء …" at bounding box center [212, 64] width 424 height 180
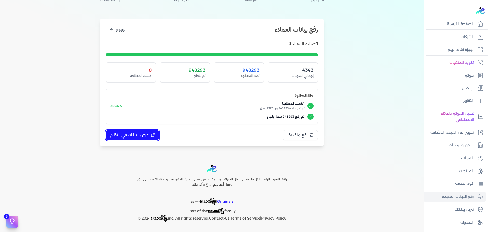
click at [141, 135] on span "عرض البيانات في النظام" at bounding box center [129, 135] width 39 height 5
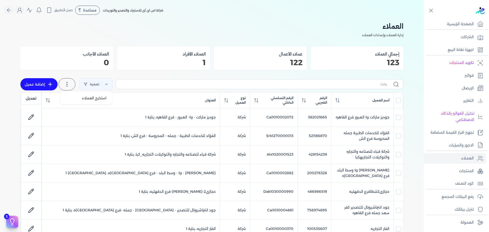
click at [63, 84] on label at bounding box center [67, 84] width 17 height 12
click at [87, 96] on span "استخرج العملاء" at bounding box center [94, 98] width 24 height 5
drag, startPoint x: 388, startPoint y: 61, endPoint x: 404, endPoint y: 62, distance: 15.8
click at [404, 62] on div "إجمالي العملاء 123" at bounding box center [357, 58] width 93 height 23
click at [295, 62] on p "122" at bounding box center [260, 62] width 85 height 7
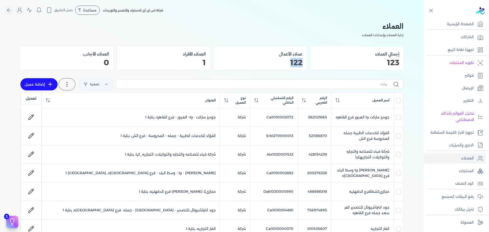
click at [295, 62] on p "122" at bounding box center [260, 62] width 85 height 7
click at [283, 62] on p "122" at bounding box center [260, 62] width 85 height 7
drag, startPoint x: 386, startPoint y: 61, endPoint x: 389, endPoint y: 65, distance: 4.7
click at [388, 63] on p "123" at bounding box center [357, 62] width 85 height 7
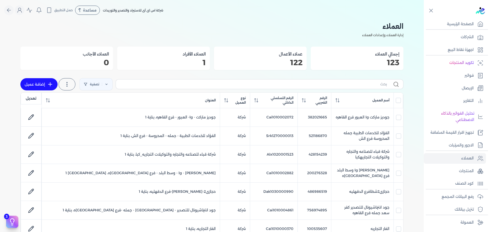
click at [390, 66] on p "123" at bounding box center [357, 62] width 85 height 7
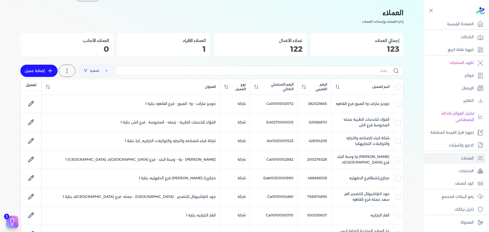
scroll to position [6, 0]
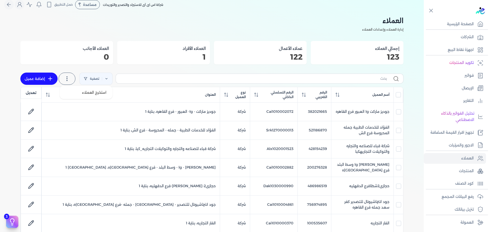
click at [70, 78] on icon at bounding box center [67, 79] width 6 height 6
click at [92, 90] on span "استخرج العملاء" at bounding box center [94, 92] width 24 height 5
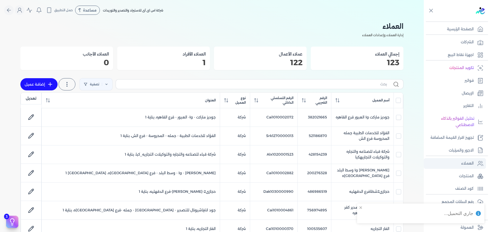
click at [475, 161] on link "العملاء" at bounding box center [455, 163] width 62 height 11
click at [72, 84] on label at bounding box center [67, 84] width 17 height 12
click at [91, 99] on span "استخرج العملاء" at bounding box center [94, 98] width 24 height 5
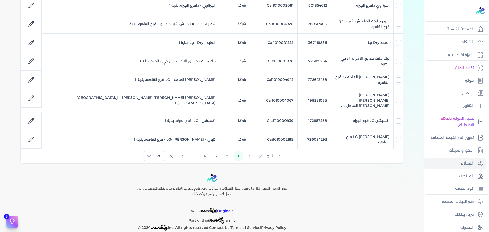
scroll to position [337, 0]
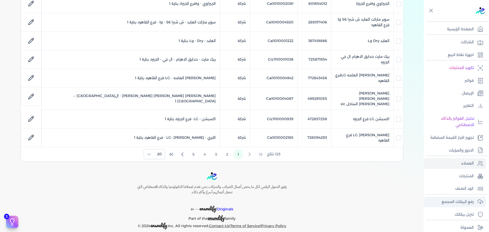
click at [472, 202] on p "رفع البيانات المجمع" at bounding box center [458, 202] width 32 height 7
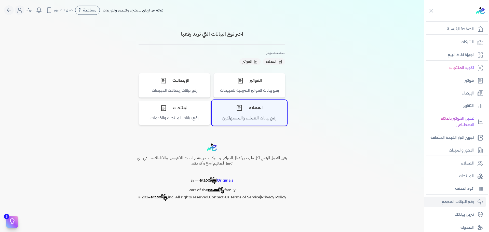
click at [251, 109] on div "العملاء" at bounding box center [249, 107] width 75 height 15
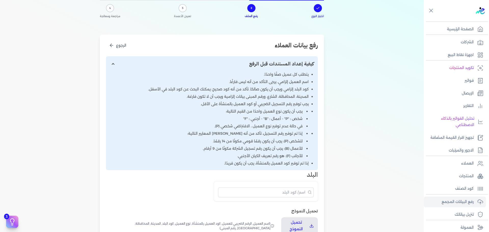
scroll to position [178, 0]
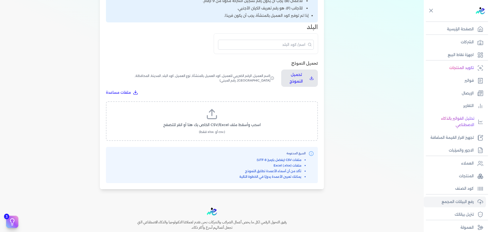
click at [211, 112] on polyline at bounding box center [212, 111] width 5 height 3
click at [0, 0] on input "اسحب وأسقط ملف CSV/Excel الخاص بك هنا أو انقر للتصفح (.csv أو .xlsx فقط)" at bounding box center [0, 0] width 0 height 0
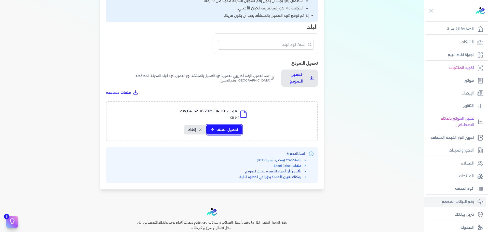
click at [225, 130] on span "تحميل الملف" at bounding box center [227, 129] width 21 height 5
select select "أسم العميل"
select select "الرقم الضريبي"
select select "الرقم التسلسلي الداخلي"
select select "نوع العميل"
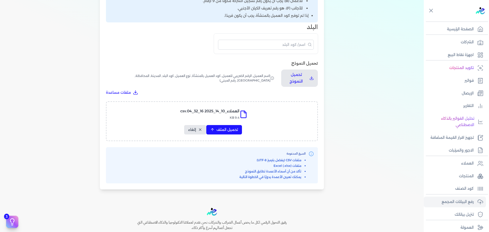
select select "كود البلد"
select select "city"
select select "المحافظة"
select select "الشارع"
select select "رقم المبنى"
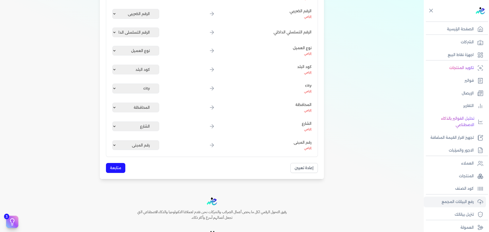
scroll to position [153, 0]
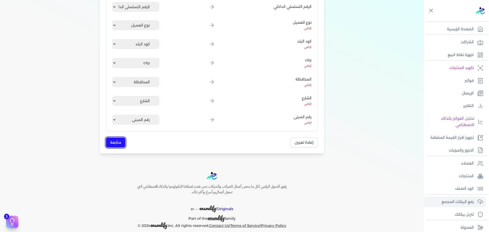
click at [119, 141] on button "متابعة" at bounding box center [115, 143] width 19 height 10
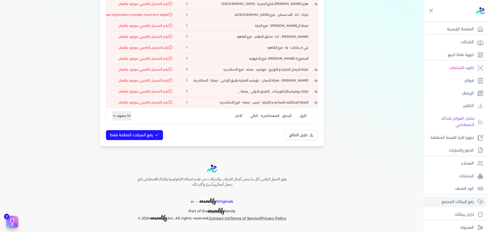
scroll to position [154, 0]
